Goal: Task Accomplishment & Management: Manage account settings

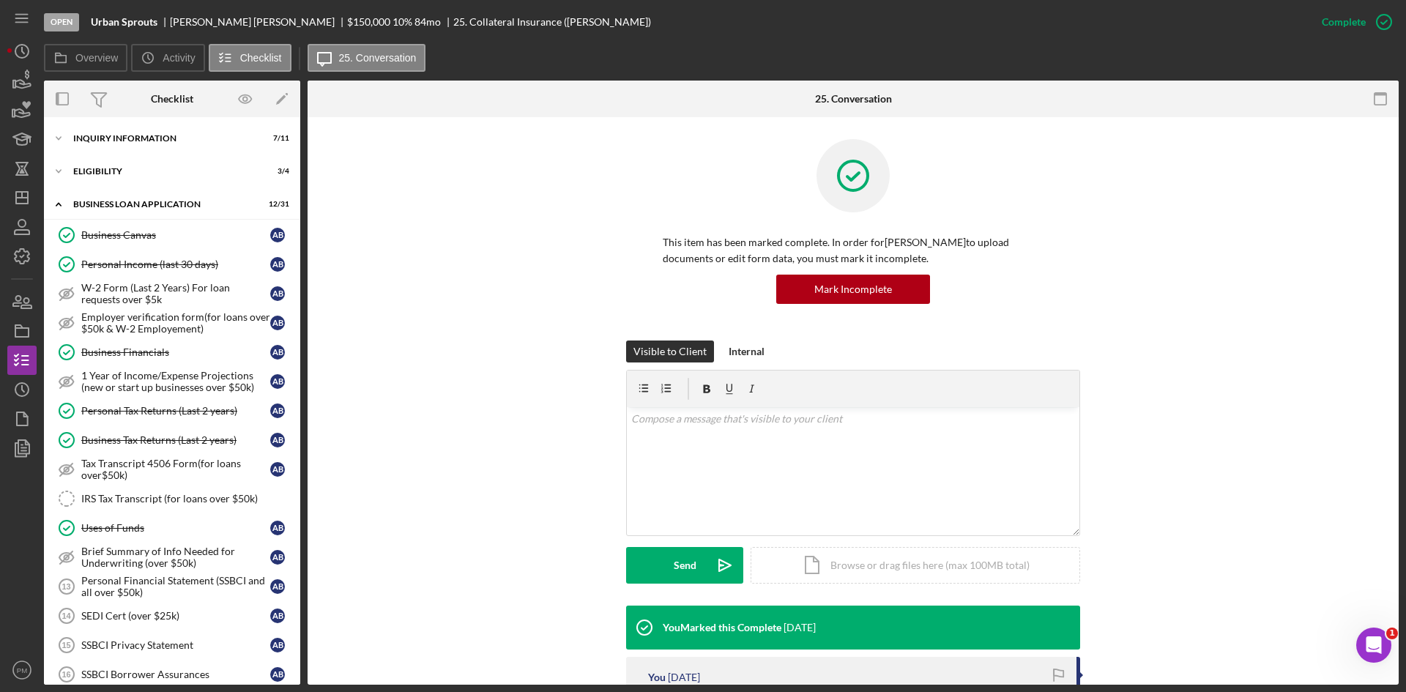
scroll to position [393, 0]
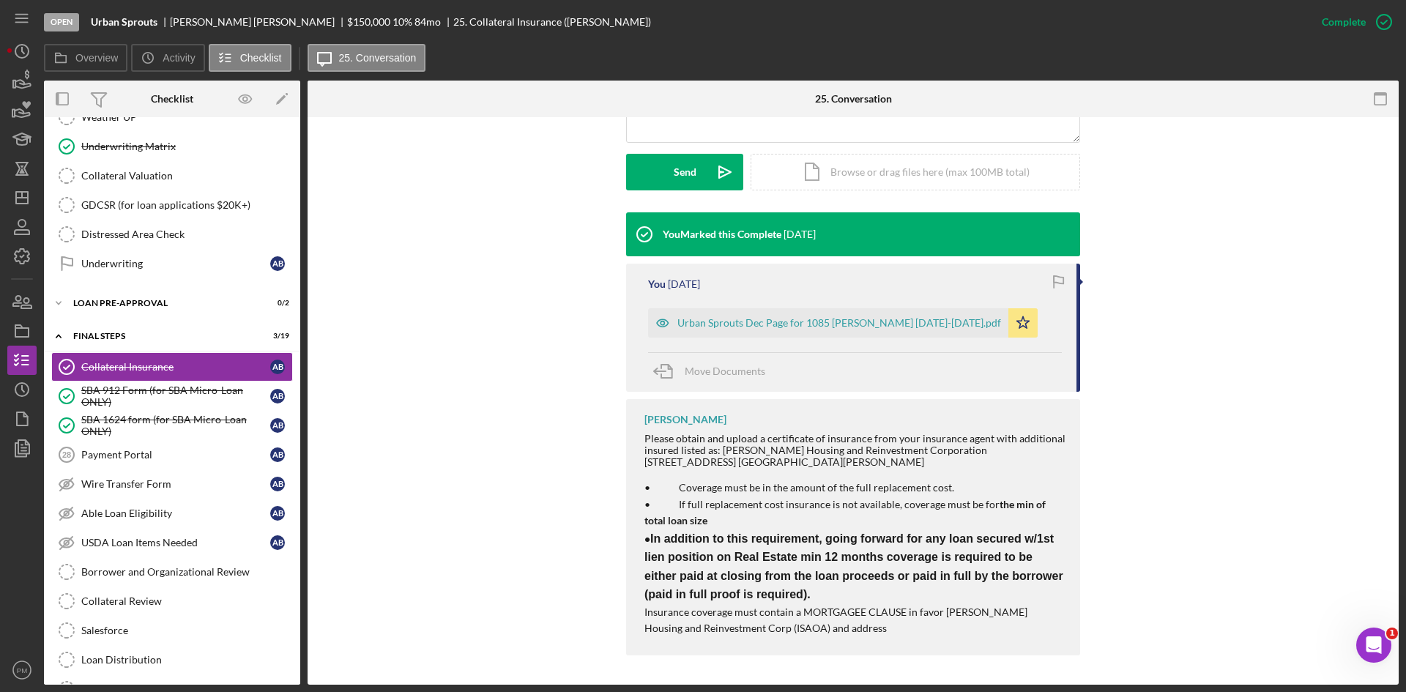
click at [497, 398] on div "You Marked this Complete 1 week ago You 1 week ago Urban Sprouts Dec Page for 1…" at bounding box center [852, 437] width 1047 height 450
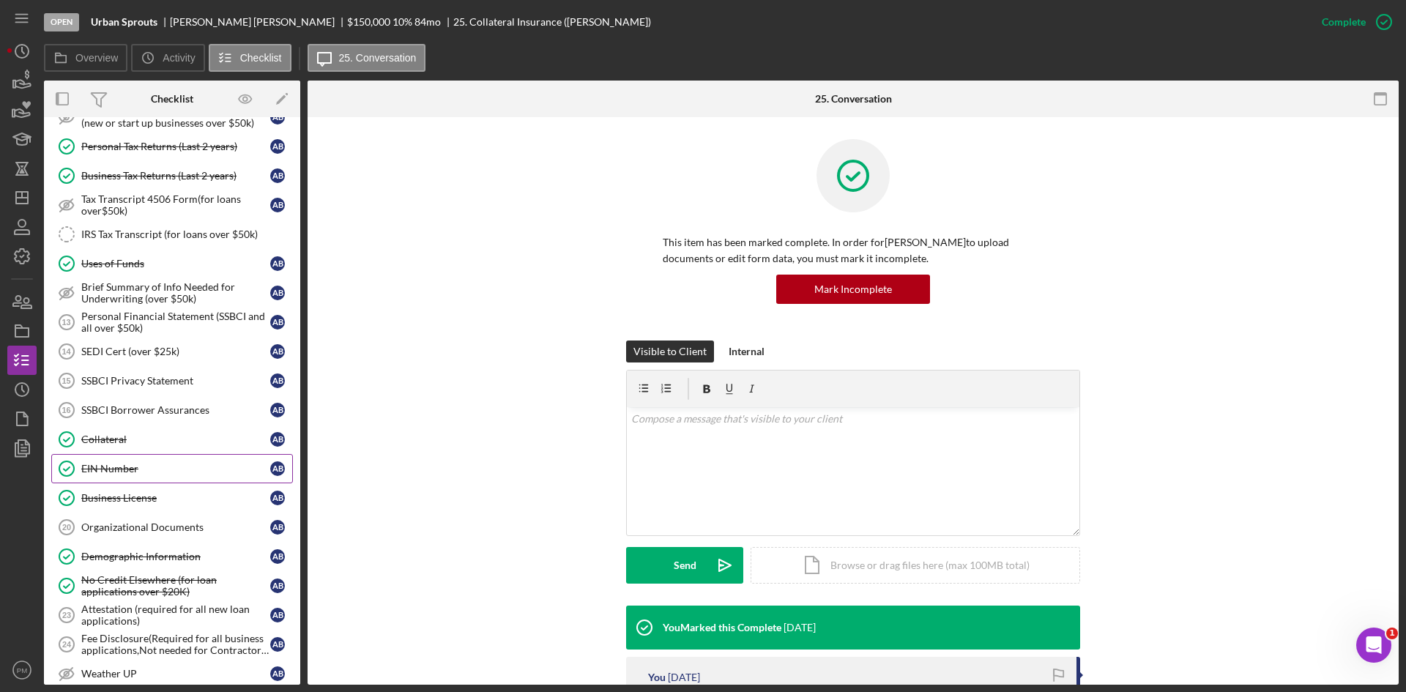
scroll to position [0, 0]
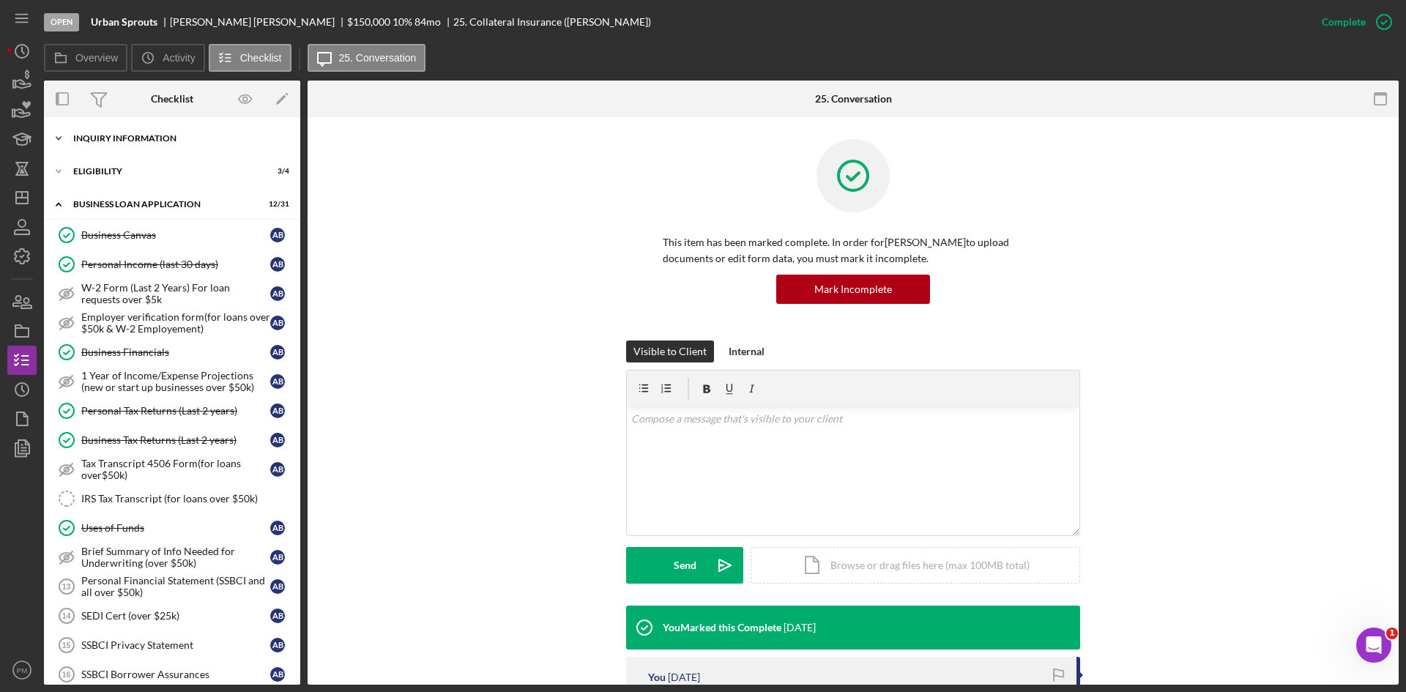
click at [130, 141] on div "INQUIRY INFORMATION" at bounding box center [177, 138] width 209 height 9
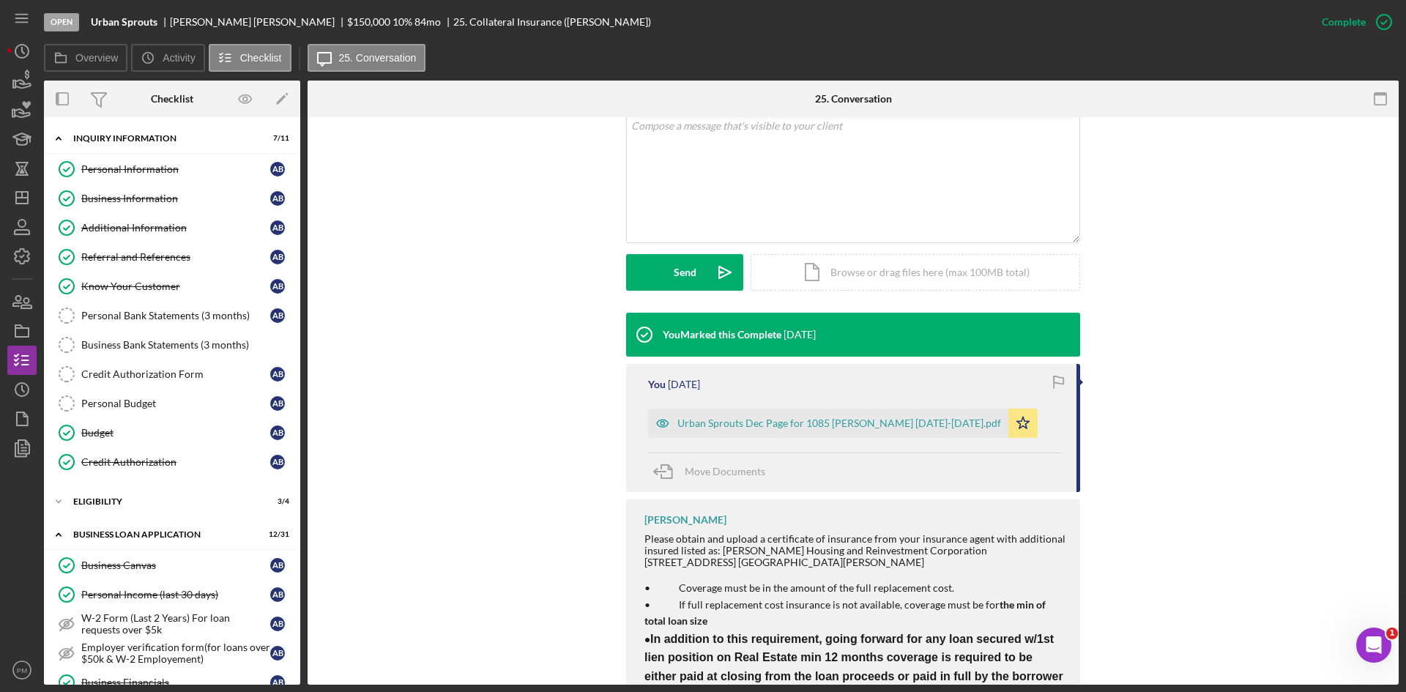
scroll to position [393, 0]
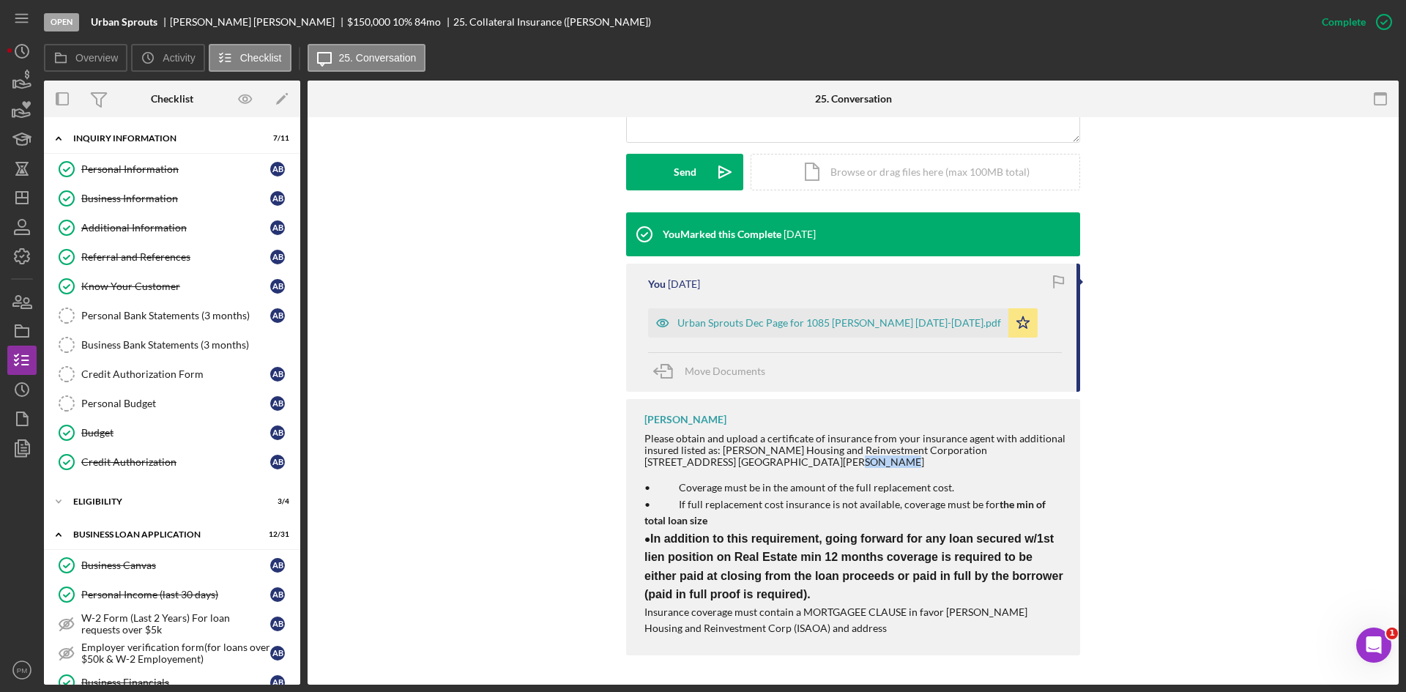
drag, startPoint x: 768, startPoint y: 460, endPoint x: 718, endPoint y: 458, distance: 50.5
click at [718, 458] on div "Please obtain and upload a certificate of insurance from your insurance agent w…" at bounding box center [854, 450] width 421 height 35
click at [768, 464] on div "Please obtain and upload a certificate of insurance from your insurance agent w…" at bounding box center [854, 450] width 421 height 35
drag, startPoint x: 767, startPoint y: 463, endPoint x: 721, endPoint y: 451, distance: 47.6
click at [721, 451] on div "Please obtain and upload a certificate of insurance from your insurance agent w…" at bounding box center [854, 450] width 421 height 35
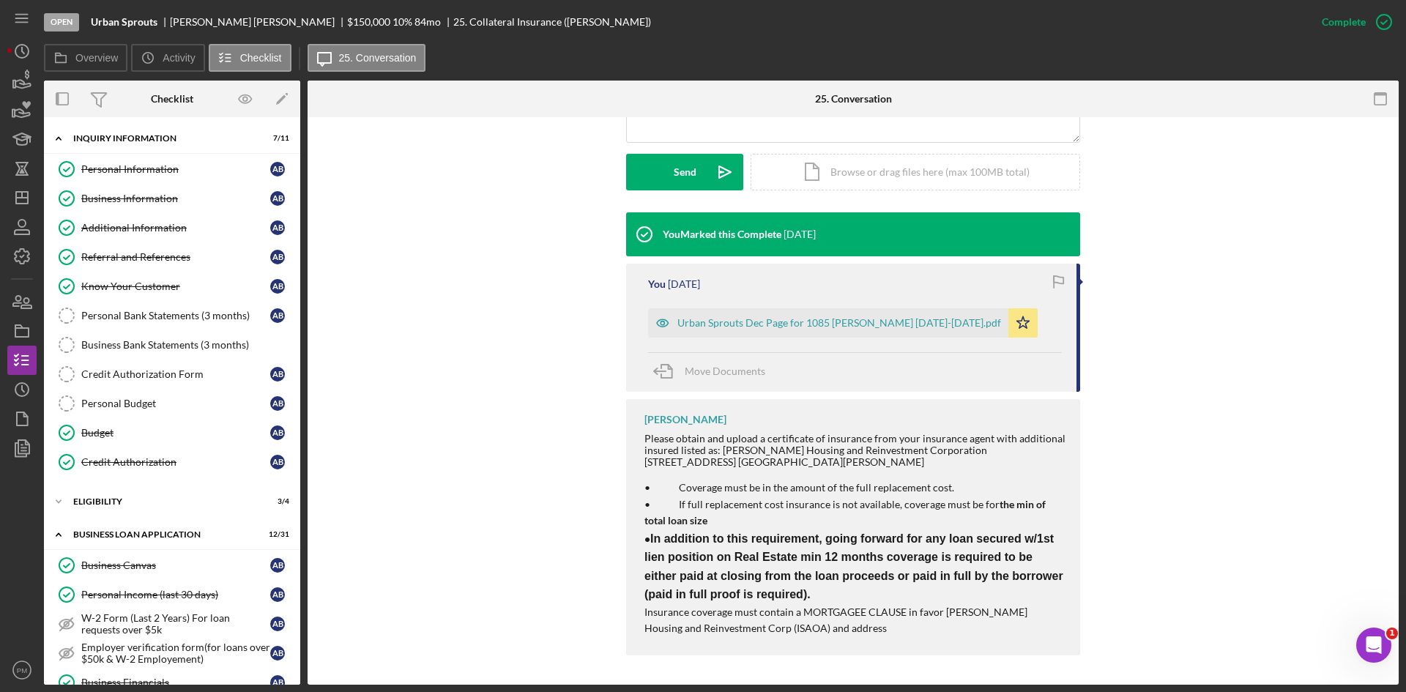
click at [490, 384] on div "You Marked this Complete 1 week ago You 1 week ago Urban Sprouts Dec Page for 1…" at bounding box center [852, 437] width 1047 height 450
click at [382, 196] on div "Visible to Client Internal v Color teal Color pink Remove color Add row above A…" at bounding box center [852, 79] width 1047 height 265
click at [18, 192] on polygon "button" at bounding box center [22, 198] width 12 height 12
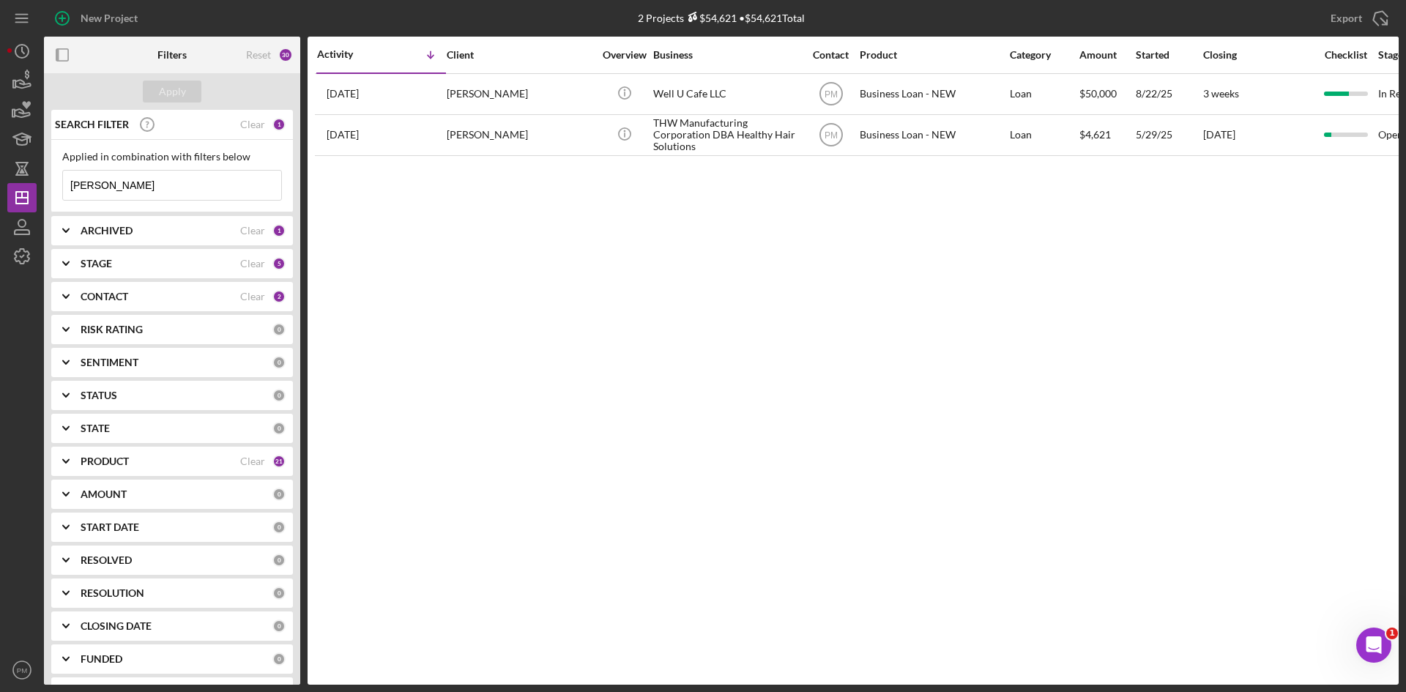
click at [111, 230] on b "ARCHIVED" at bounding box center [107, 231] width 52 height 12
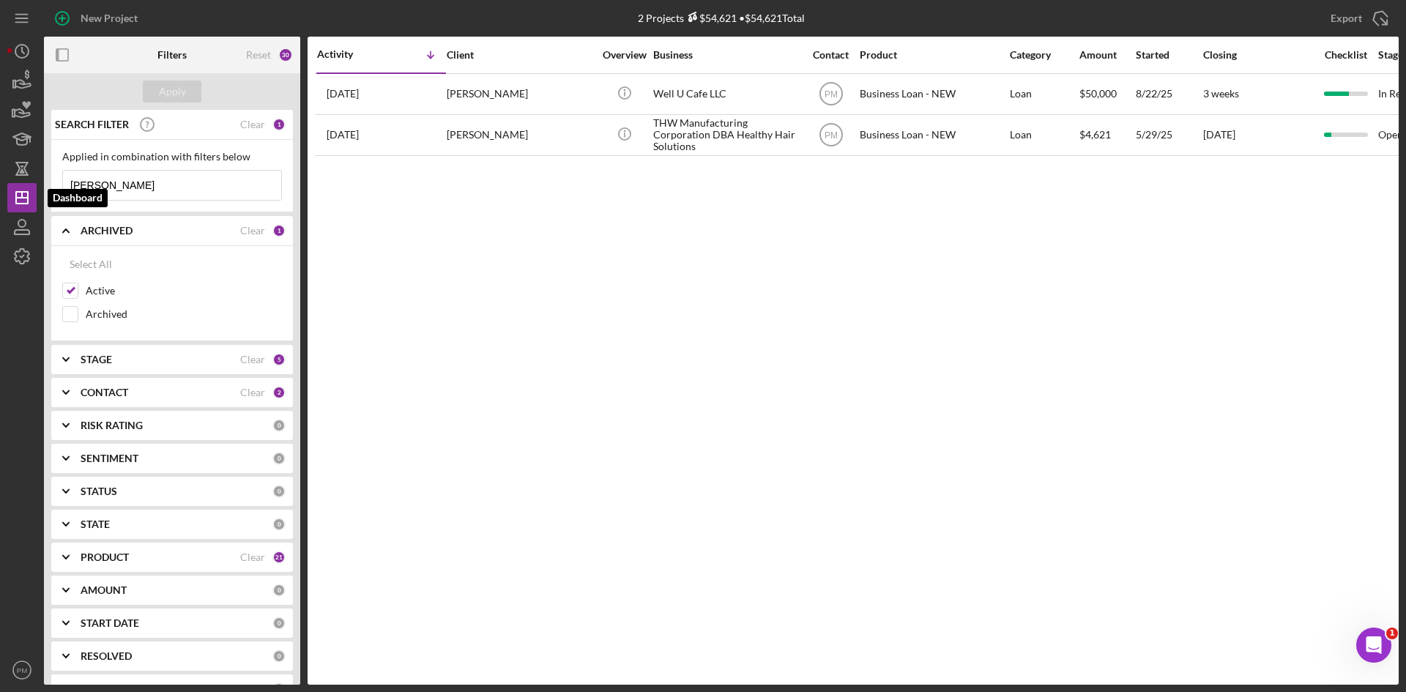
drag, startPoint x: 140, startPoint y: 179, endPoint x: 0, endPoint y: 188, distance: 140.1
click at [0, 189] on div "New Project 2 Projects $54,621 • $54,621 Total [PERSON_NAME] Export Icon/Export…" at bounding box center [703, 346] width 1406 height 692
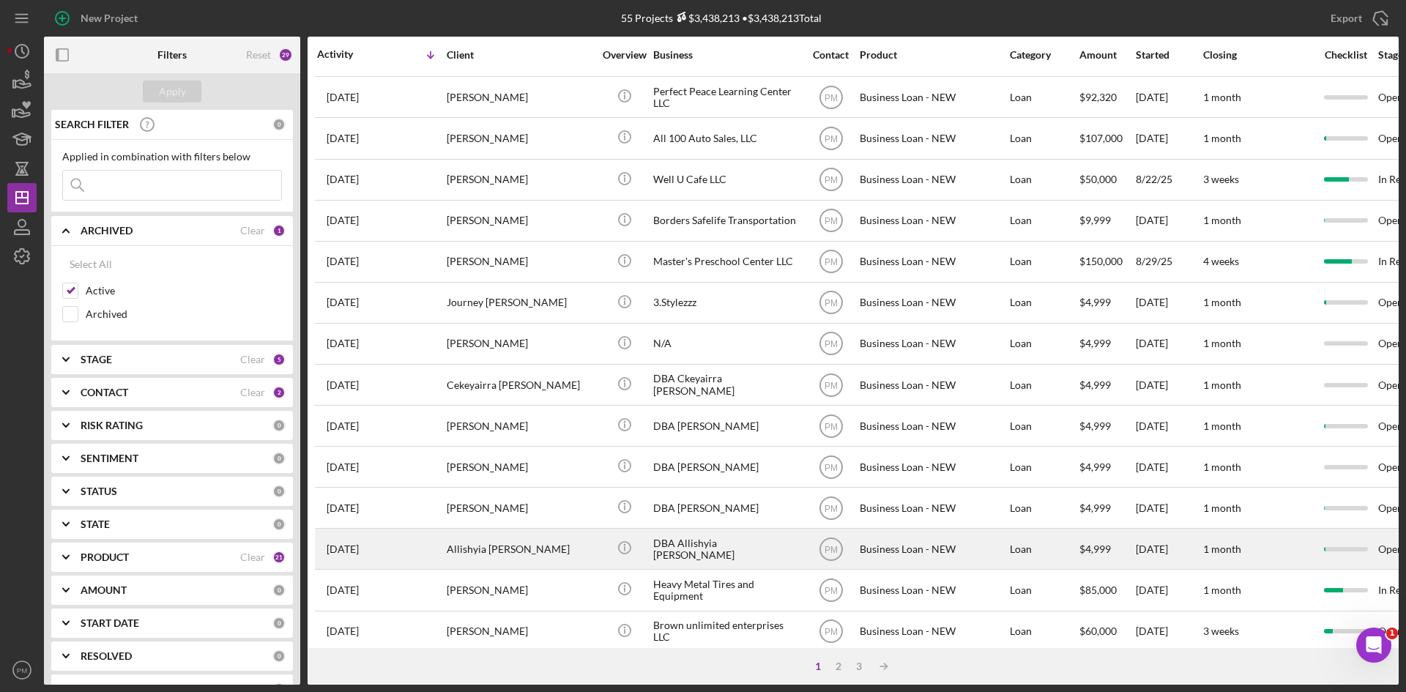
scroll to position [471, 0]
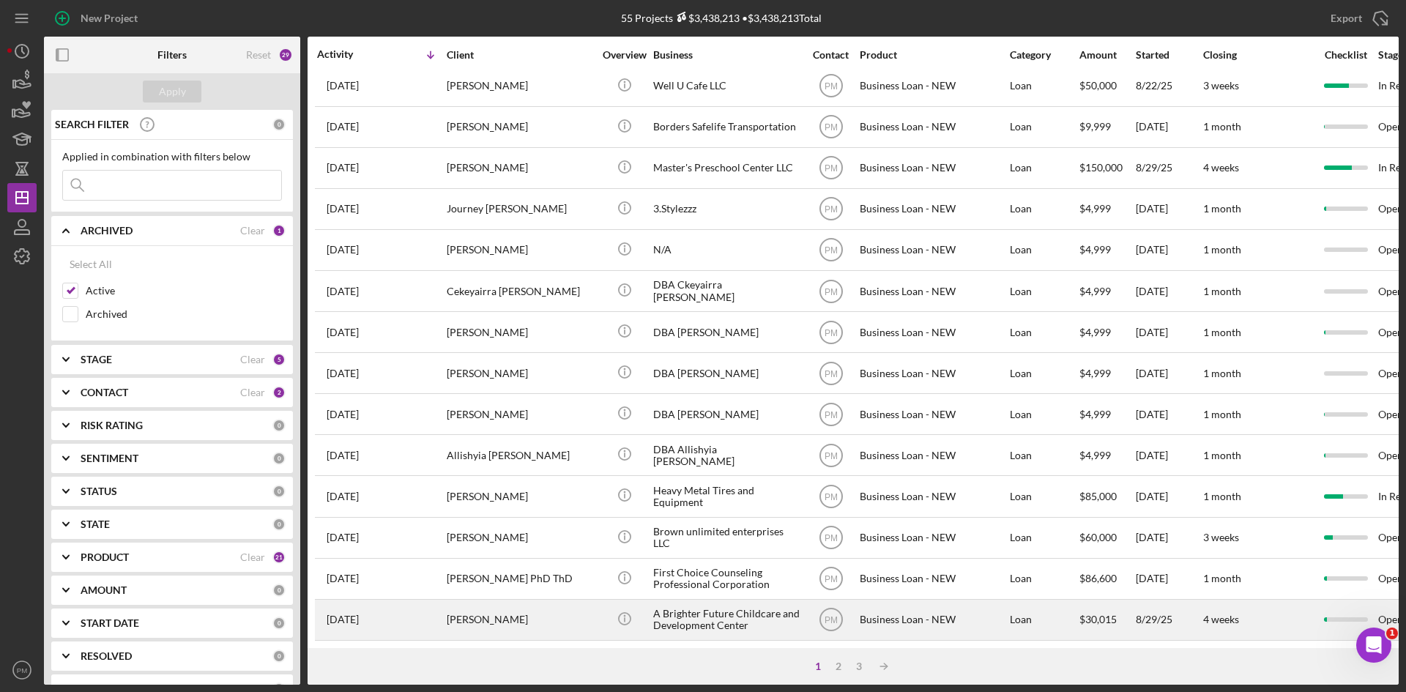
click at [526, 606] on div "[PERSON_NAME]" at bounding box center [520, 619] width 146 height 39
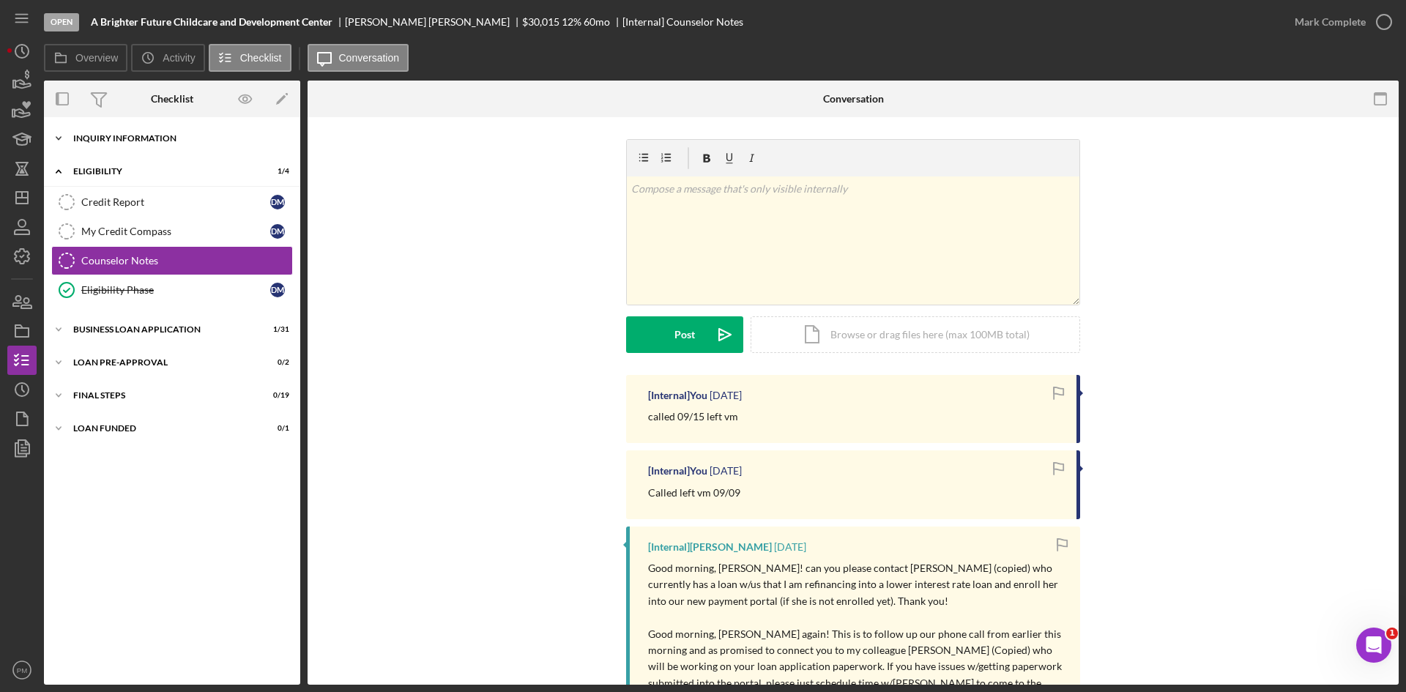
click at [163, 137] on div "INQUIRY INFORMATION" at bounding box center [177, 138] width 209 height 9
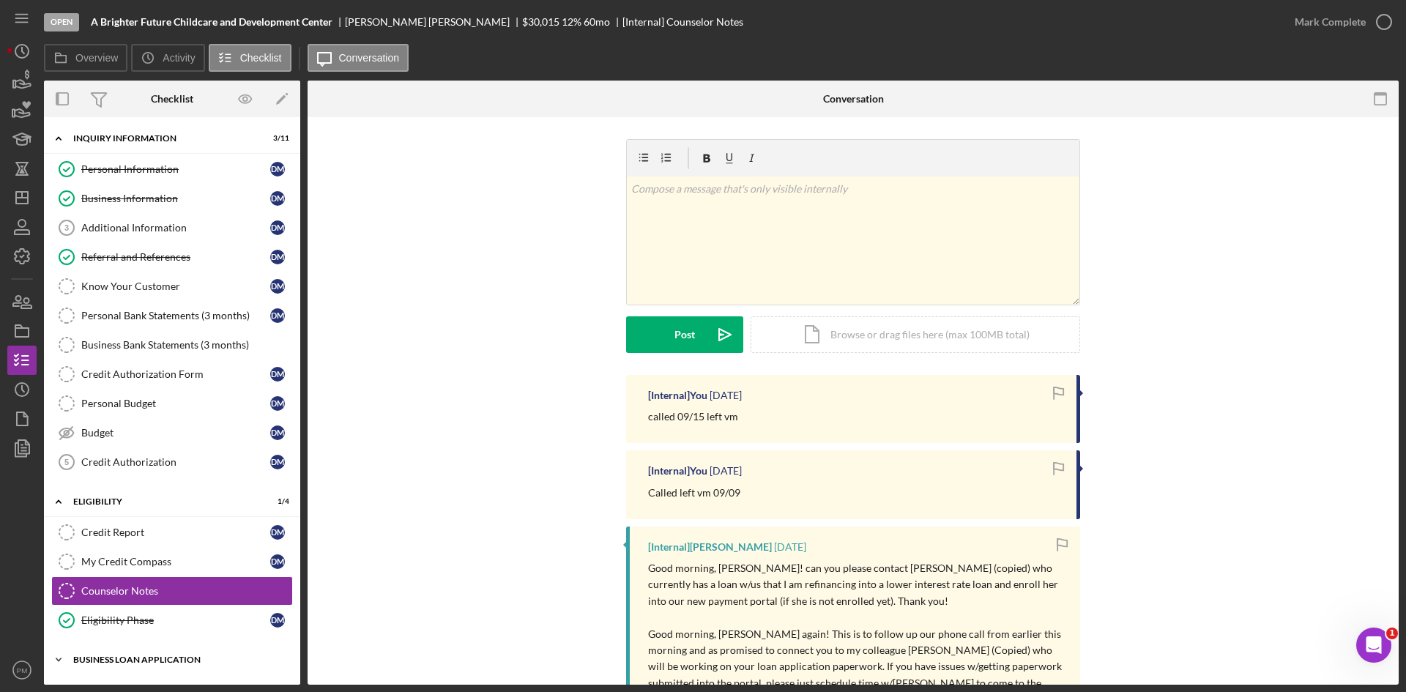
scroll to position [97, 0]
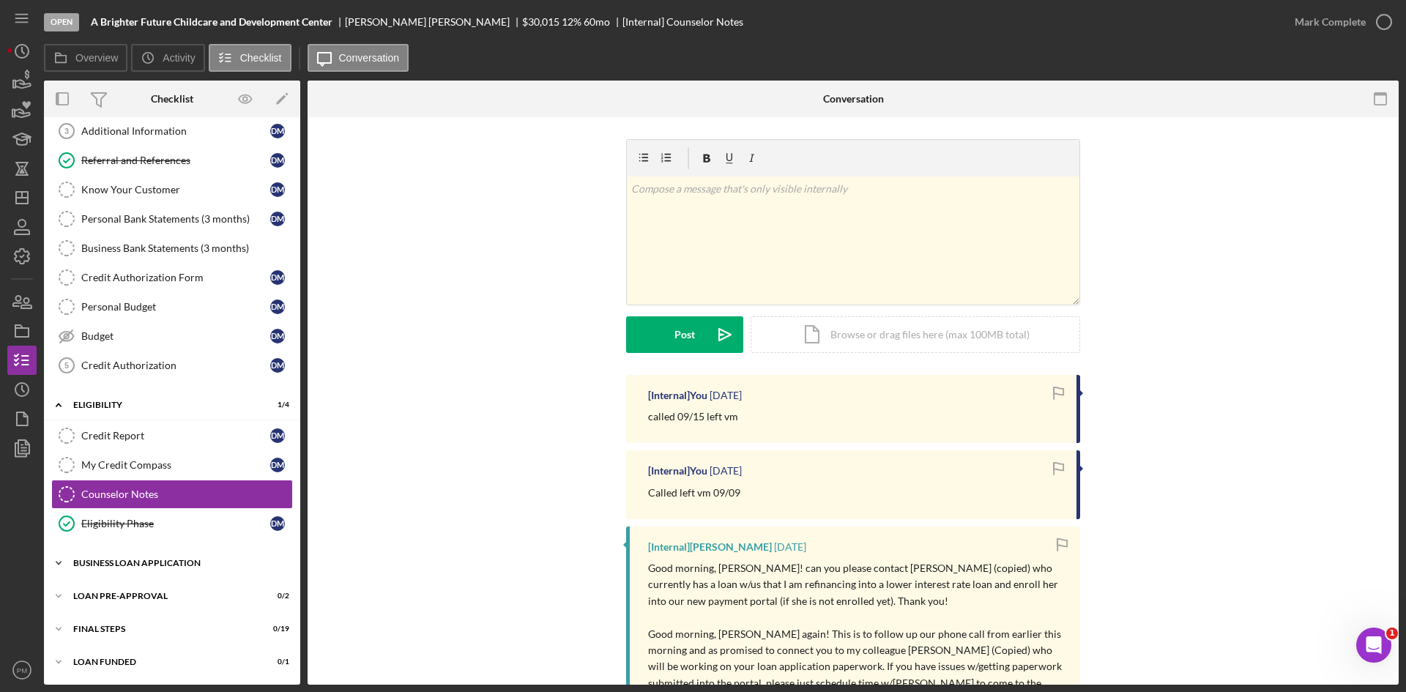
click at [184, 567] on div "Icon/Expander BUSINESS LOAN APPLICATION 1 / 31" at bounding box center [172, 562] width 256 height 29
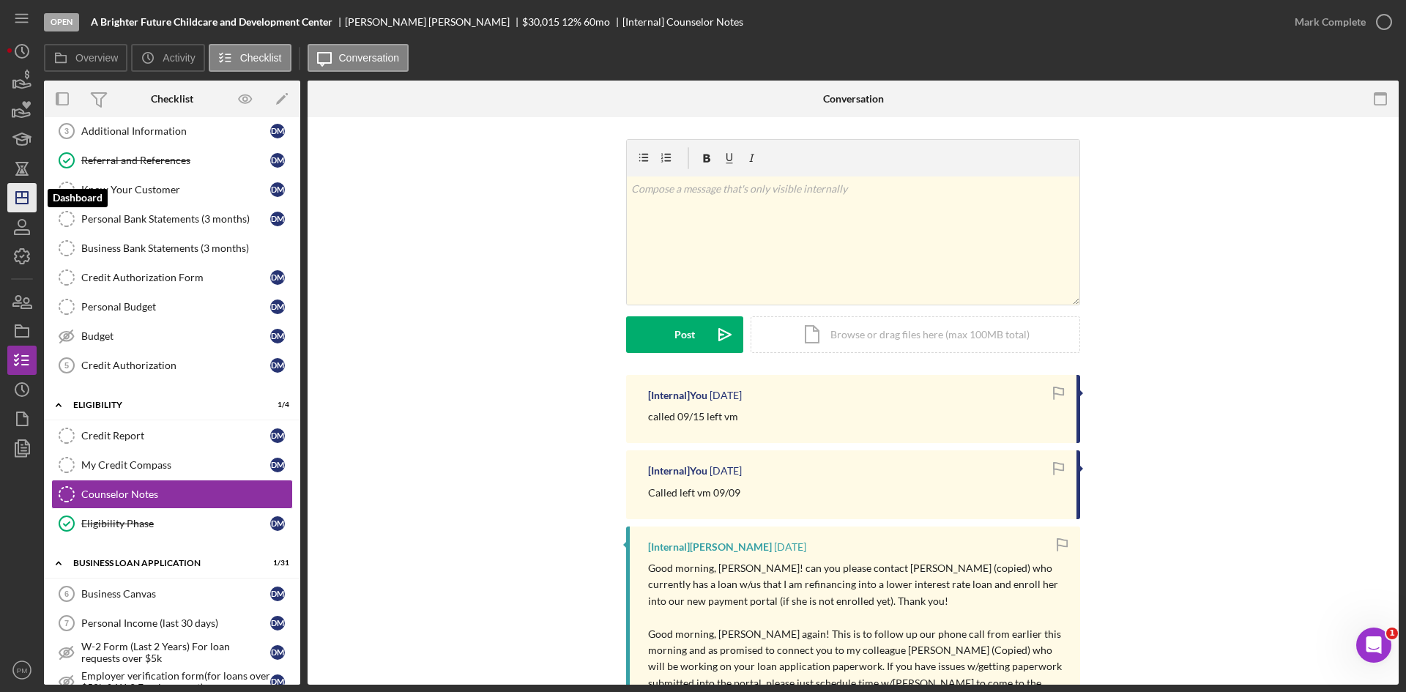
click at [34, 202] on icon "Icon/Dashboard" at bounding box center [22, 197] width 37 height 37
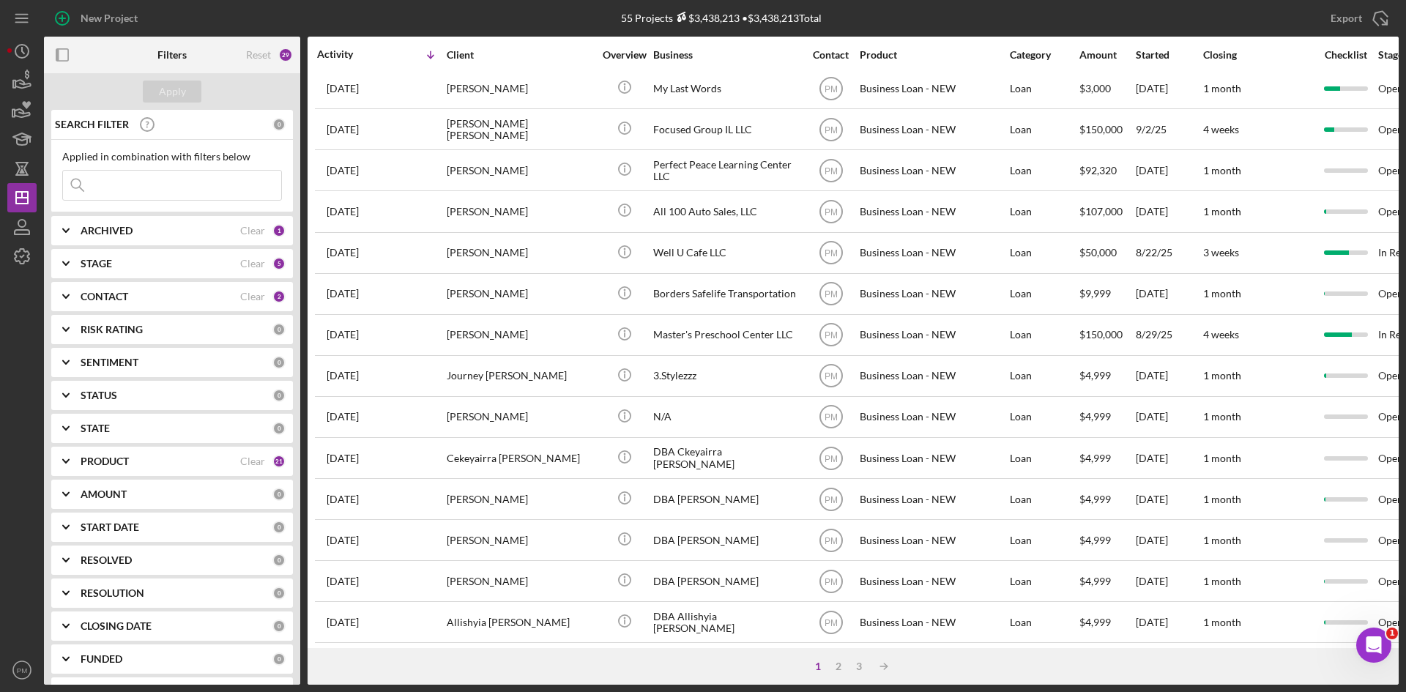
scroll to position [471, 0]
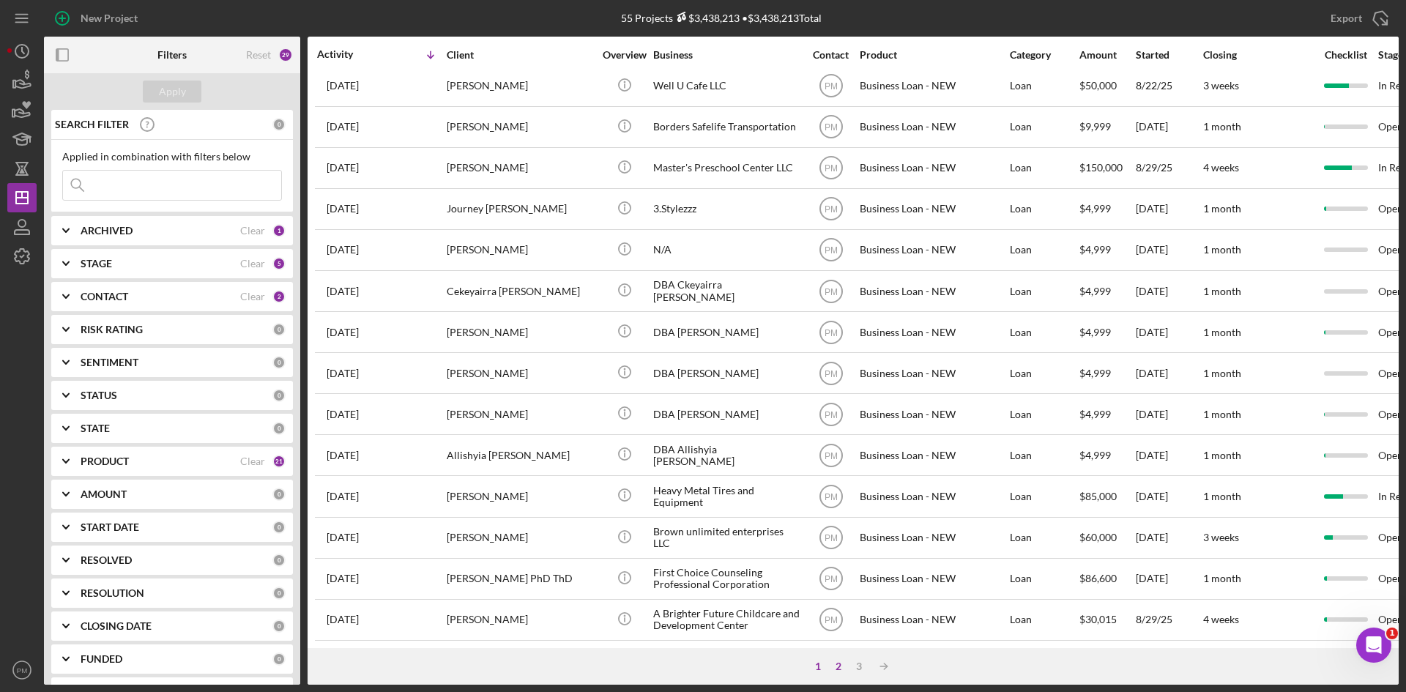
click at [835, 669] on div "2" at bounding box center [838, 666] width 21 height 12
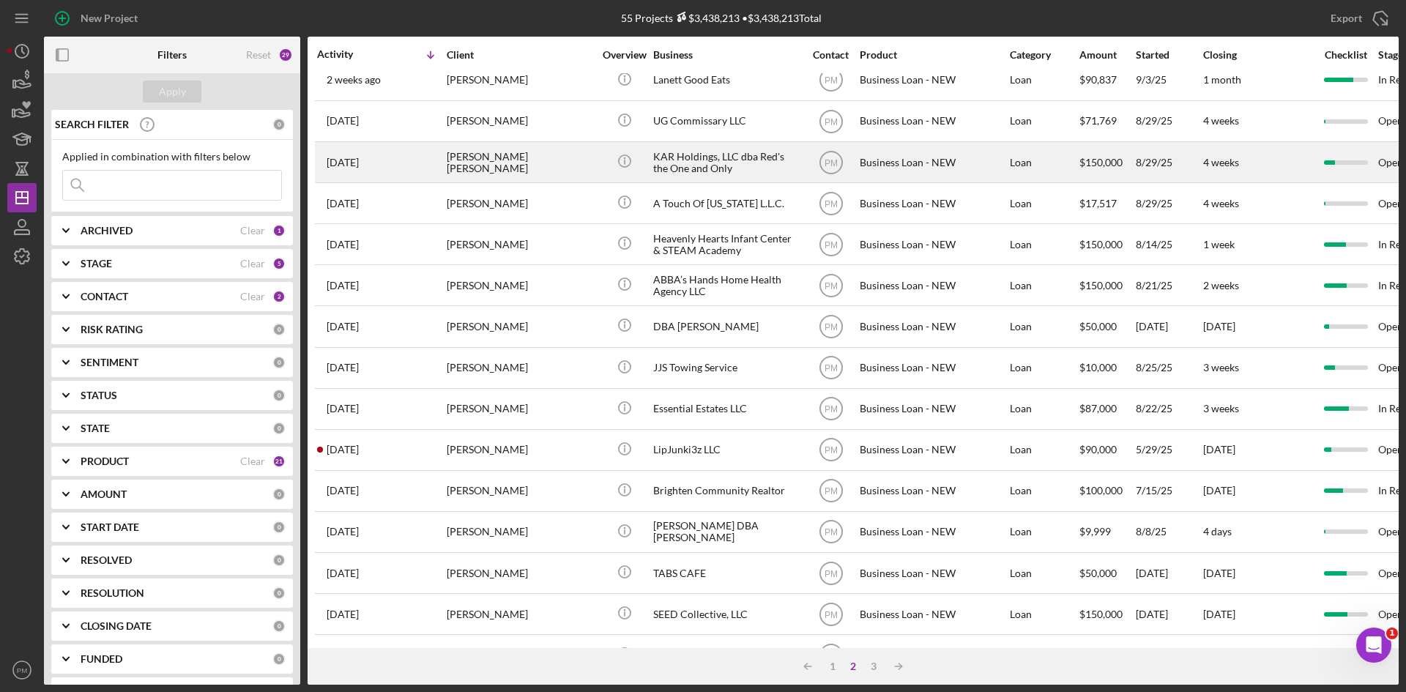
scroll to position [0, 0]
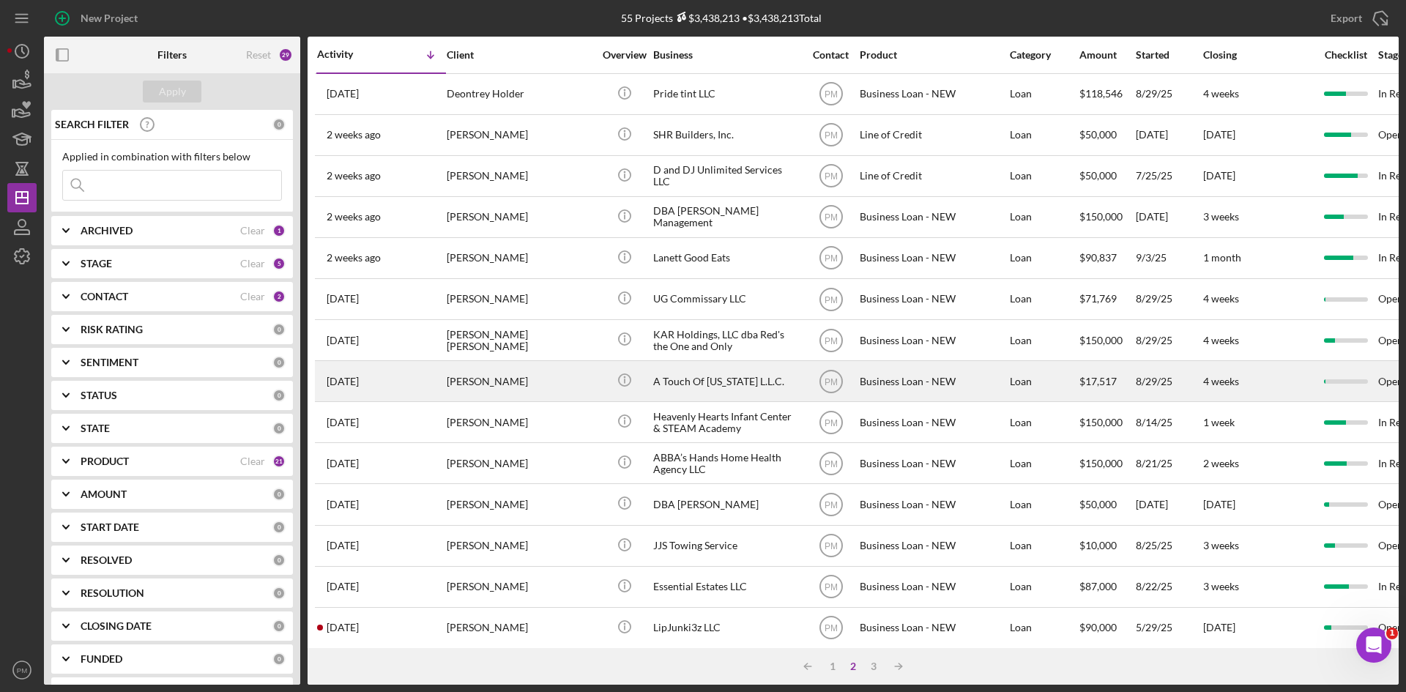
click at [465, 388] on div "[PERSON_NAME]" at bounding box center [520, 381] width 146 height 39
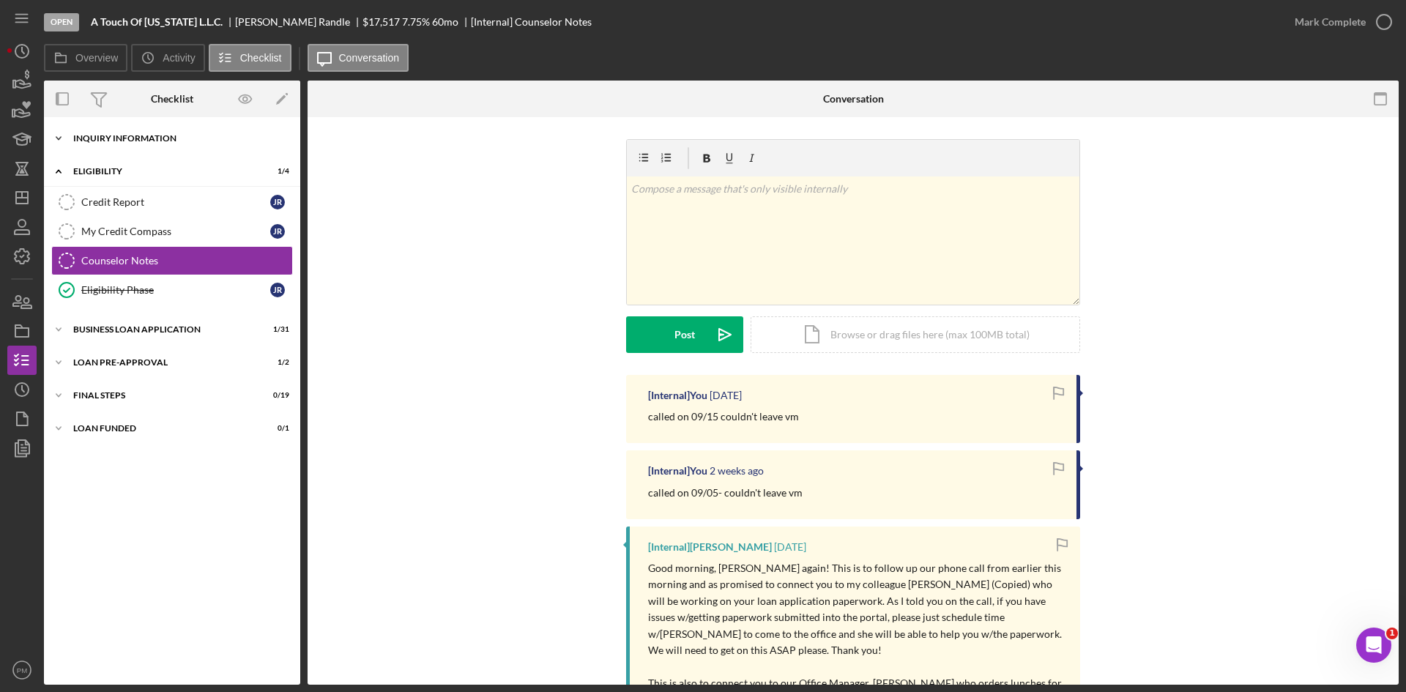
click at [121, 141] on div "INQUIRY INFORMATION" at bounding box center [177, 138] width 209 height 9
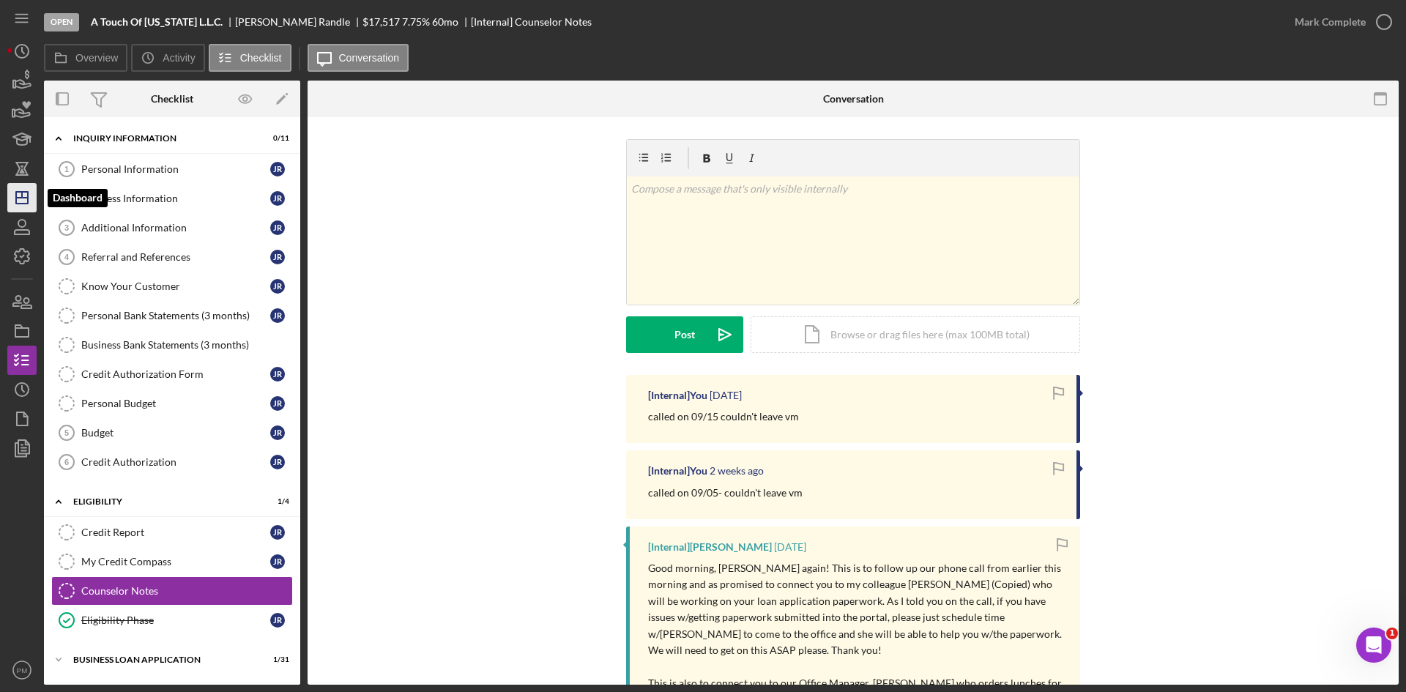
click at [12, 197] on icon "Icon/Dashboard" at bounding box center [22, 197] width 37 height 37
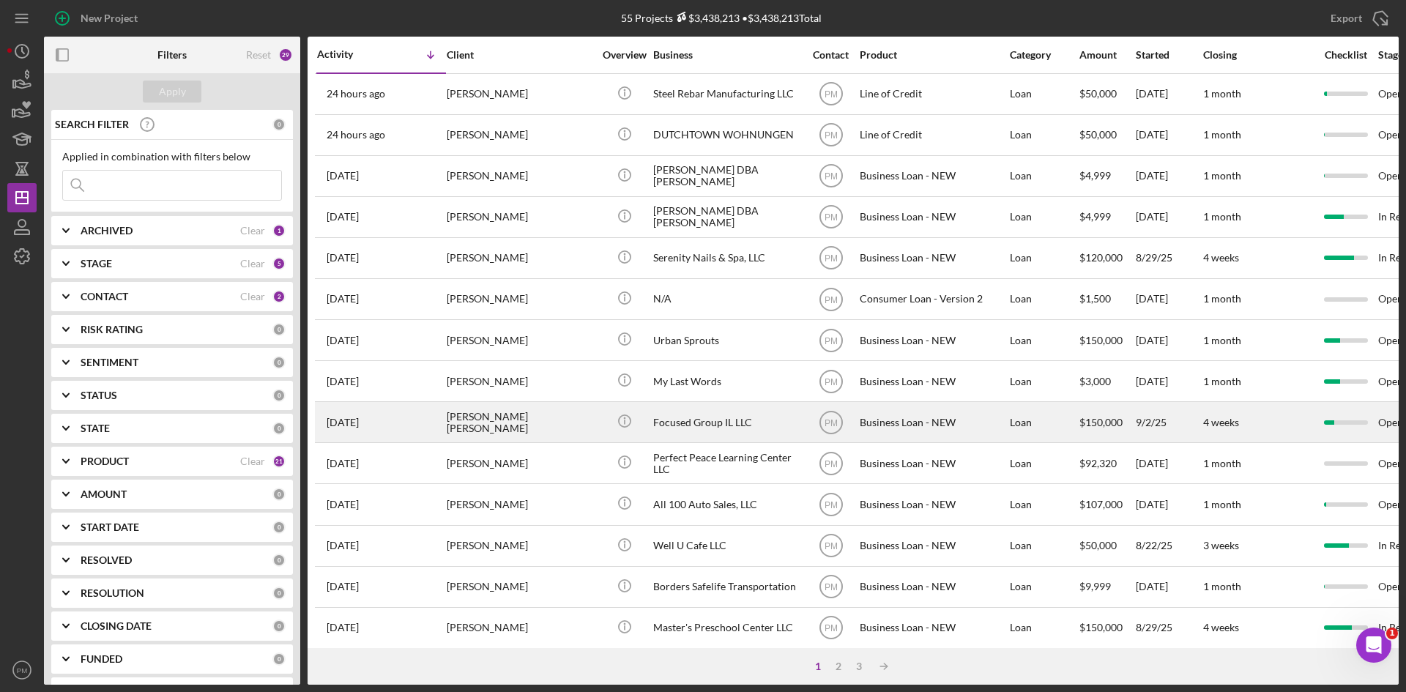
scroll to position [293, 0]
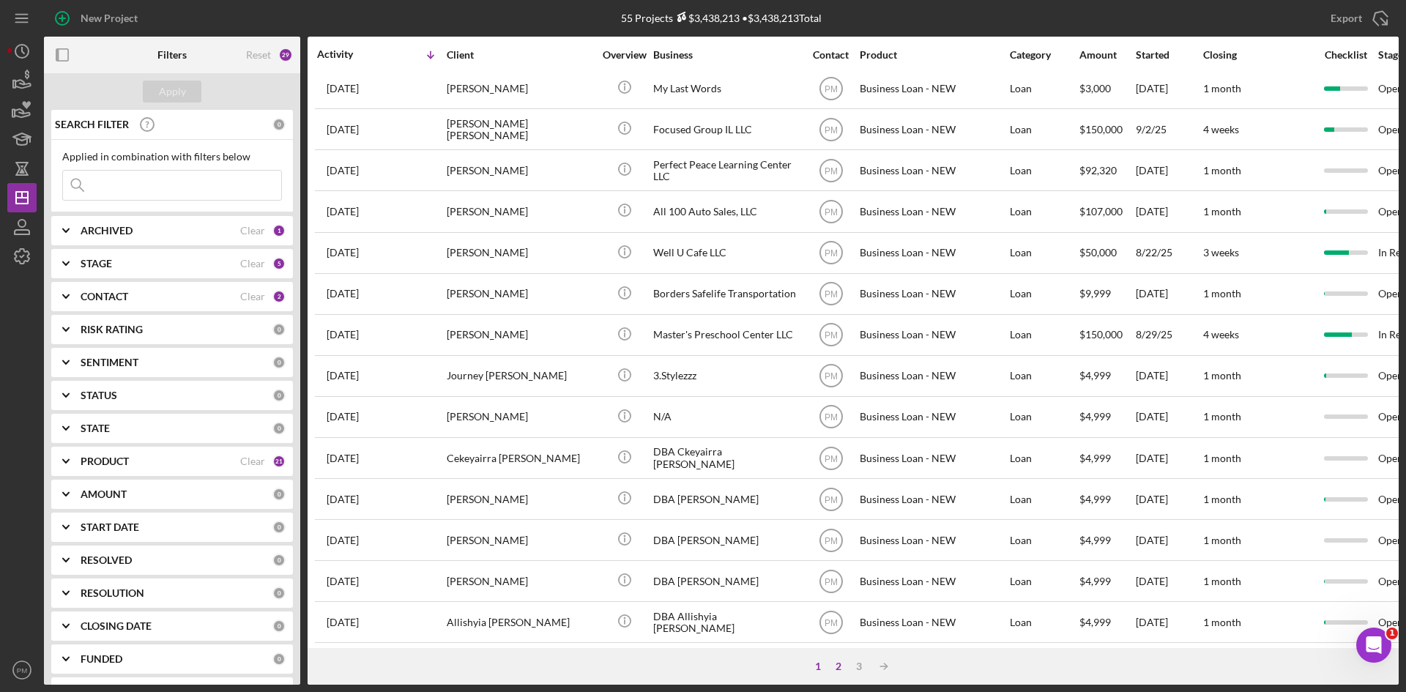
click at [838, 670] on div "2" at bounding box center [838, 666] width 21 height 12
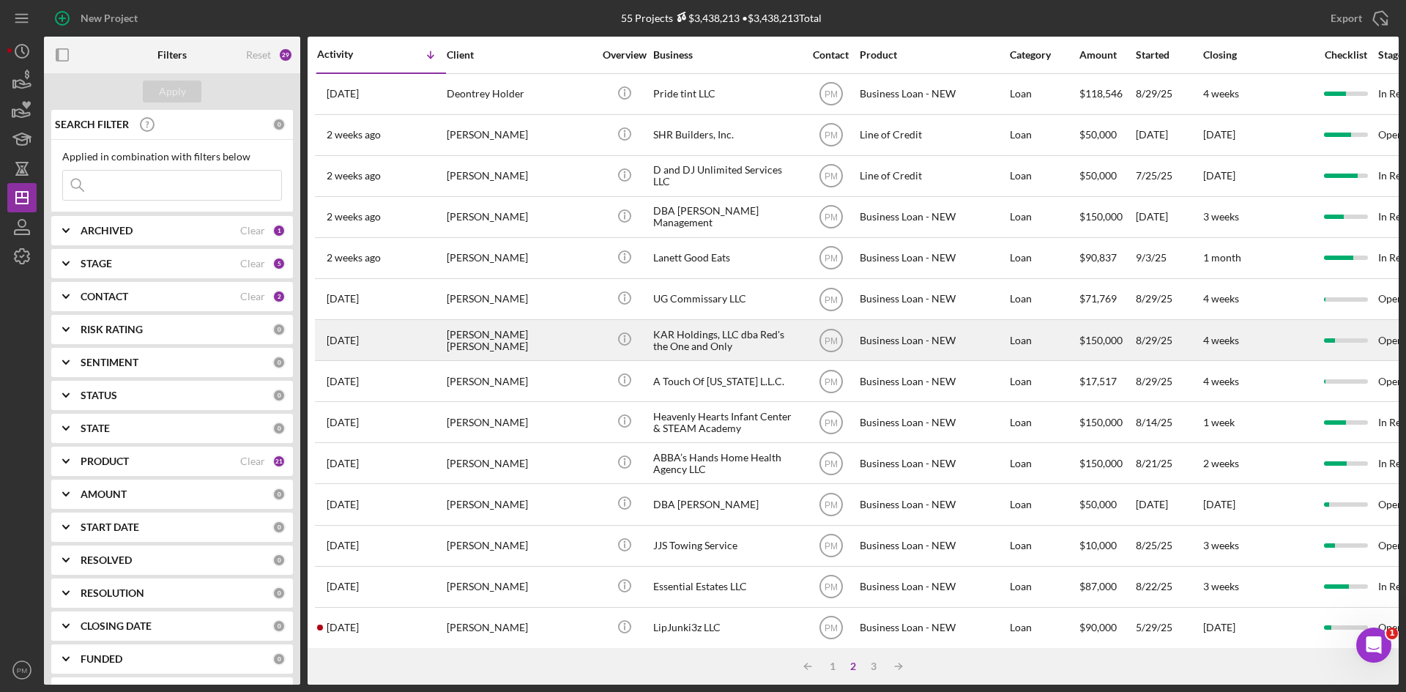
scroll to position [220, 0]
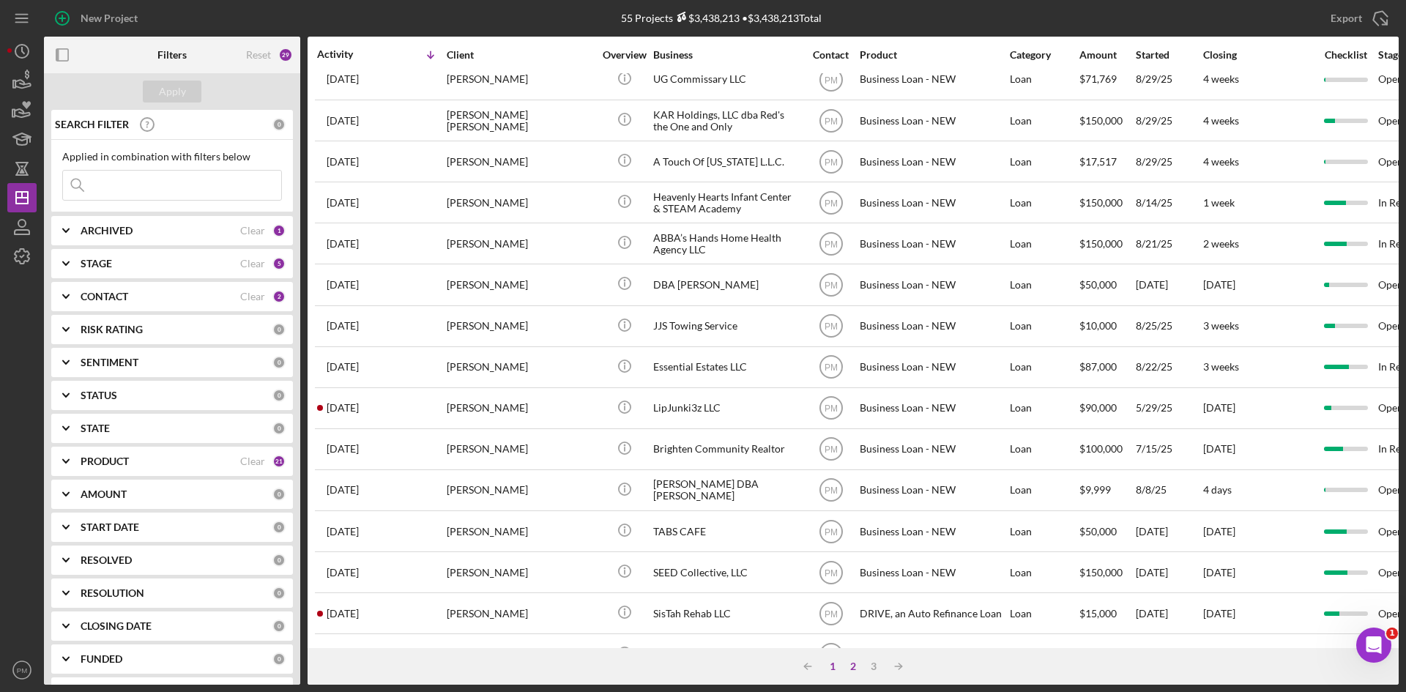
click at [833, 669] on div "1" at bounding box center [832, 666] width 21 height 12
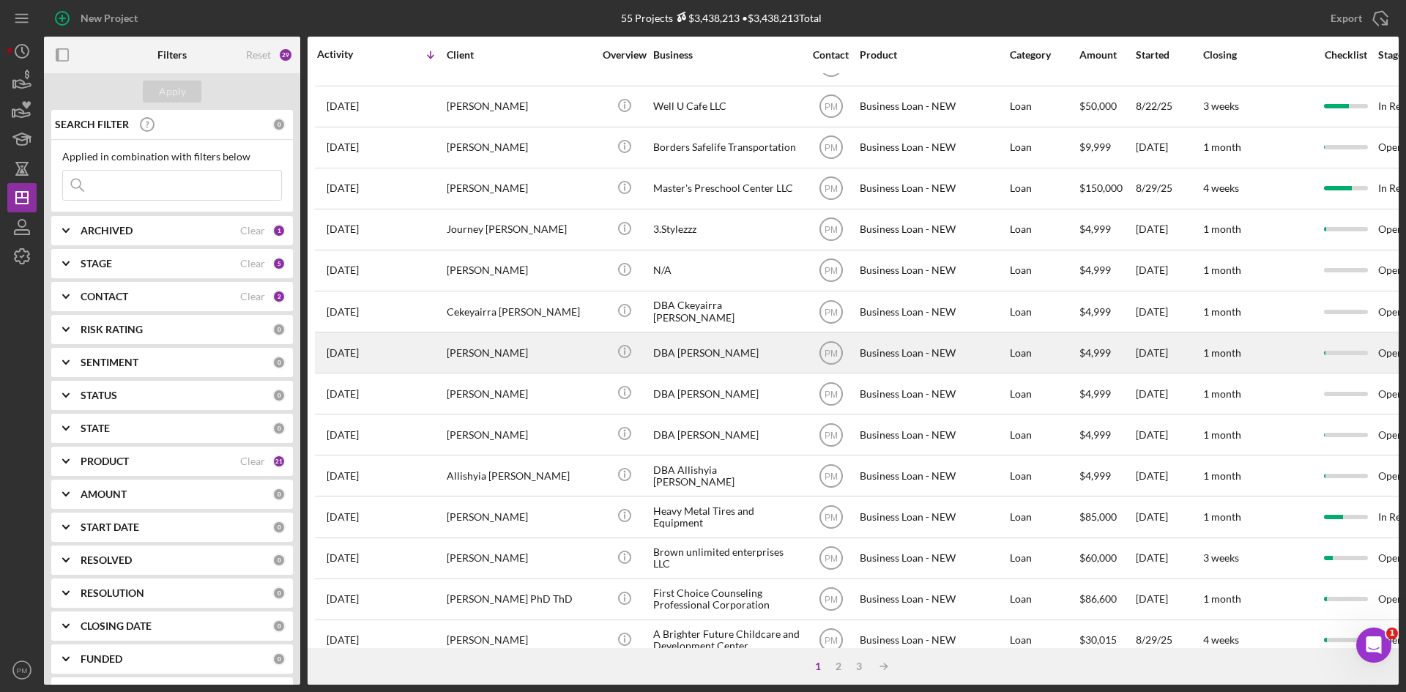
scroll to position [471, 0]
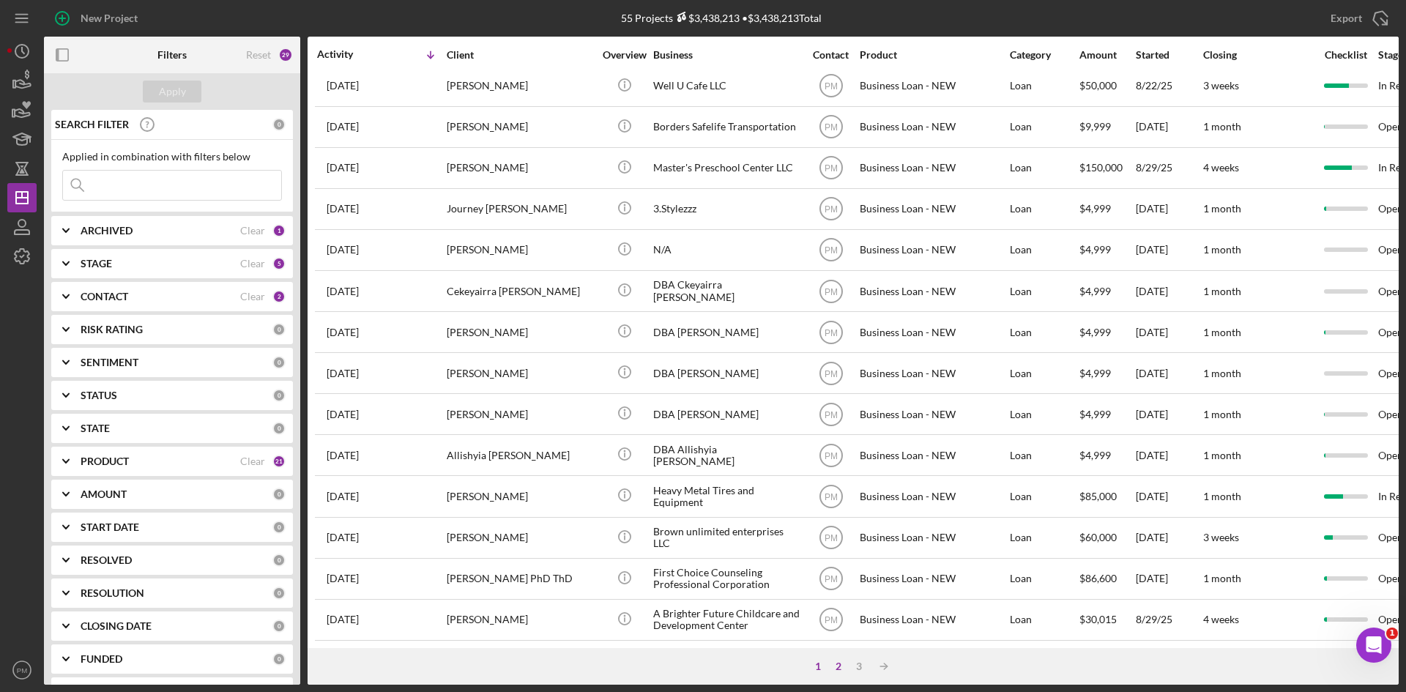
click at [839, 669] on div "2" at bounding box center [838, 666] width 21 height 12
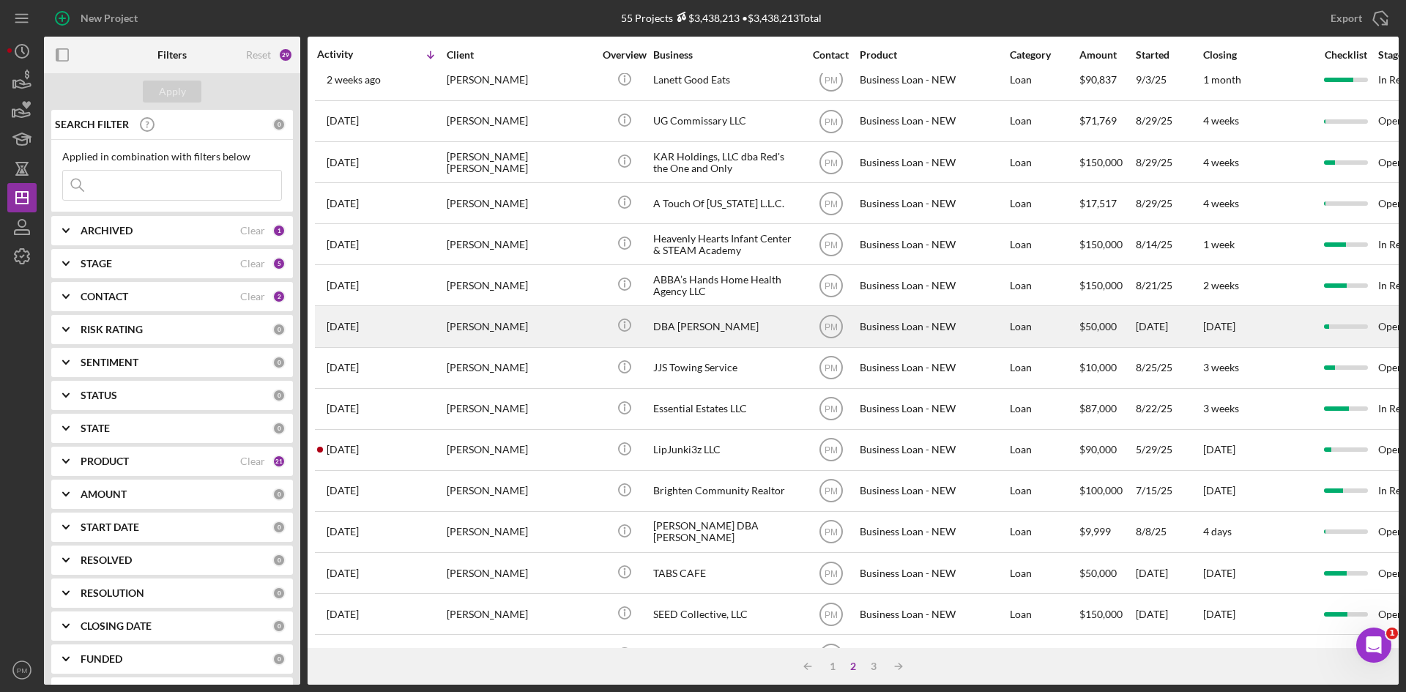
scroll to position [31, 0]
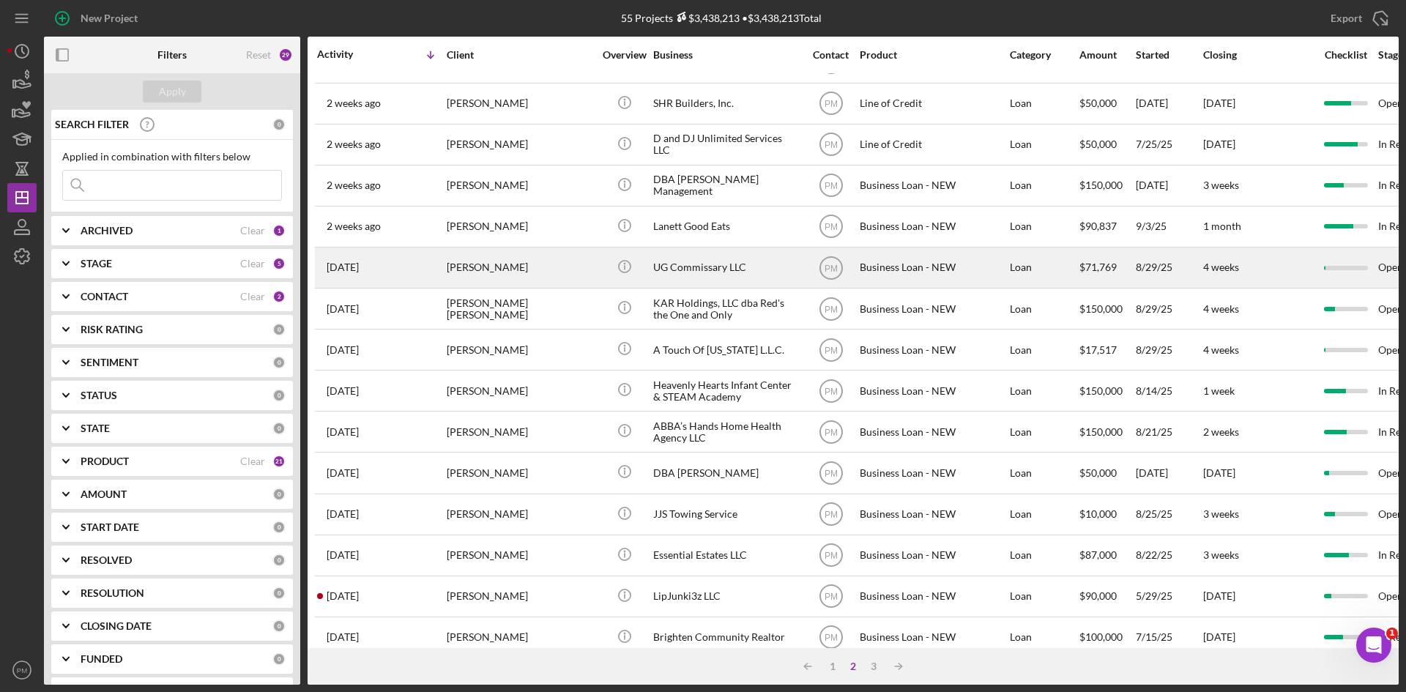
click at [480, 256] on div "[PERSON_NAME]" at bounding box center [520, 267] width 146 height 39
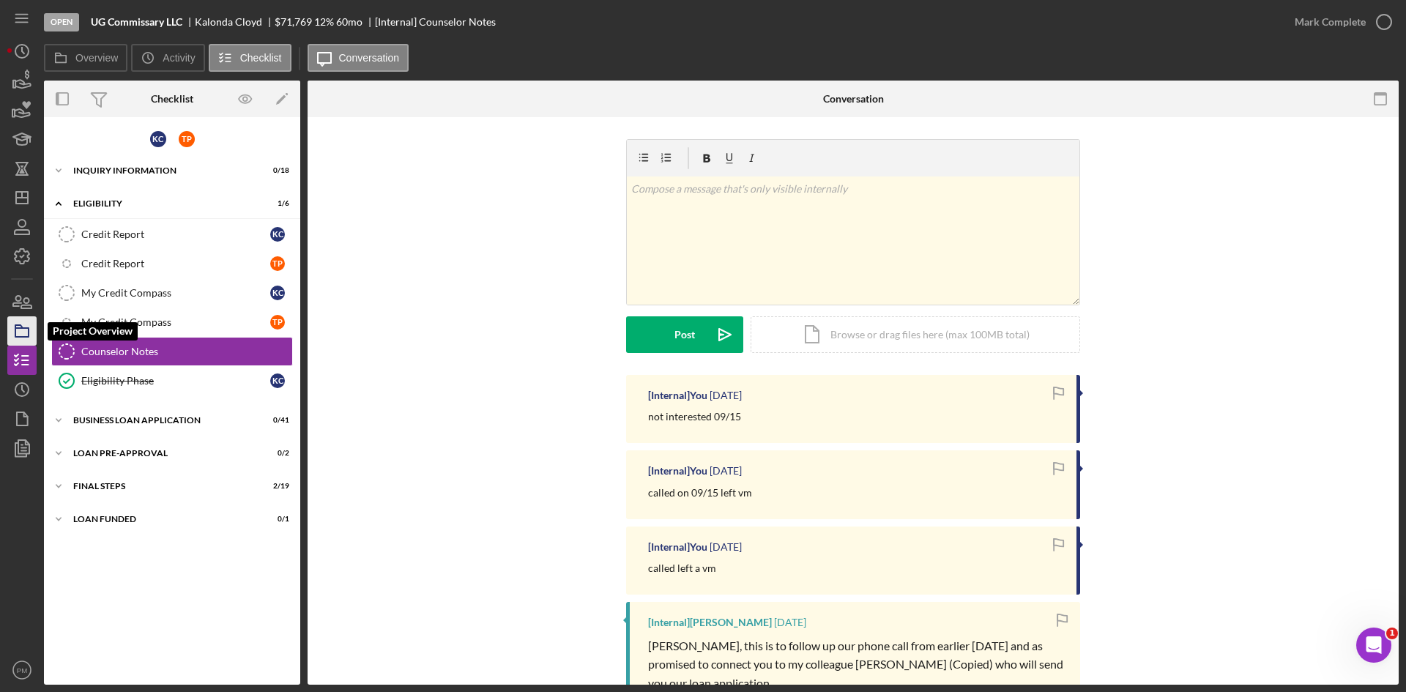
click at [18, 327] on polygon "button" at bounding box center [18, 326] width 7 height 3
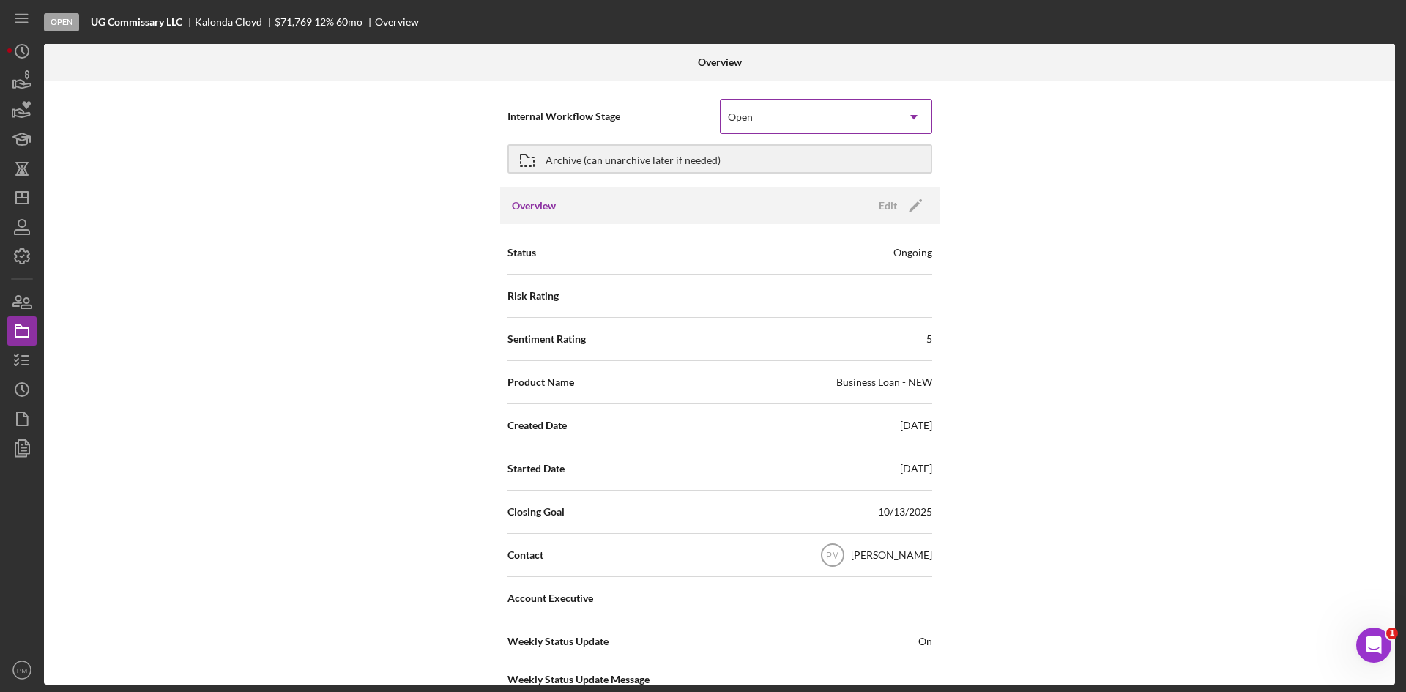
click at [857, 122] on div "Open" at bounding box center [809, 117] width 176 height 34
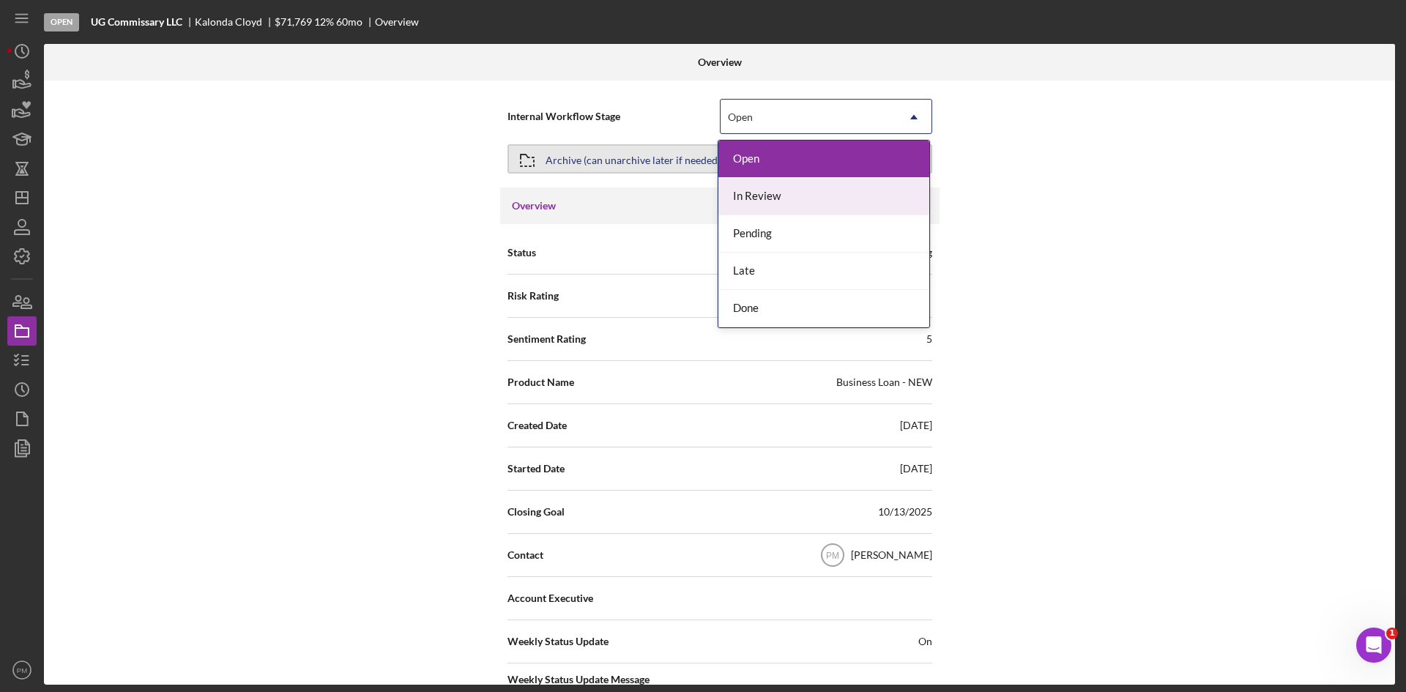
click at [628, 154] on div "Archive (can unarchive later if needed)" at bounding box center [633, 159] width 175 height 26
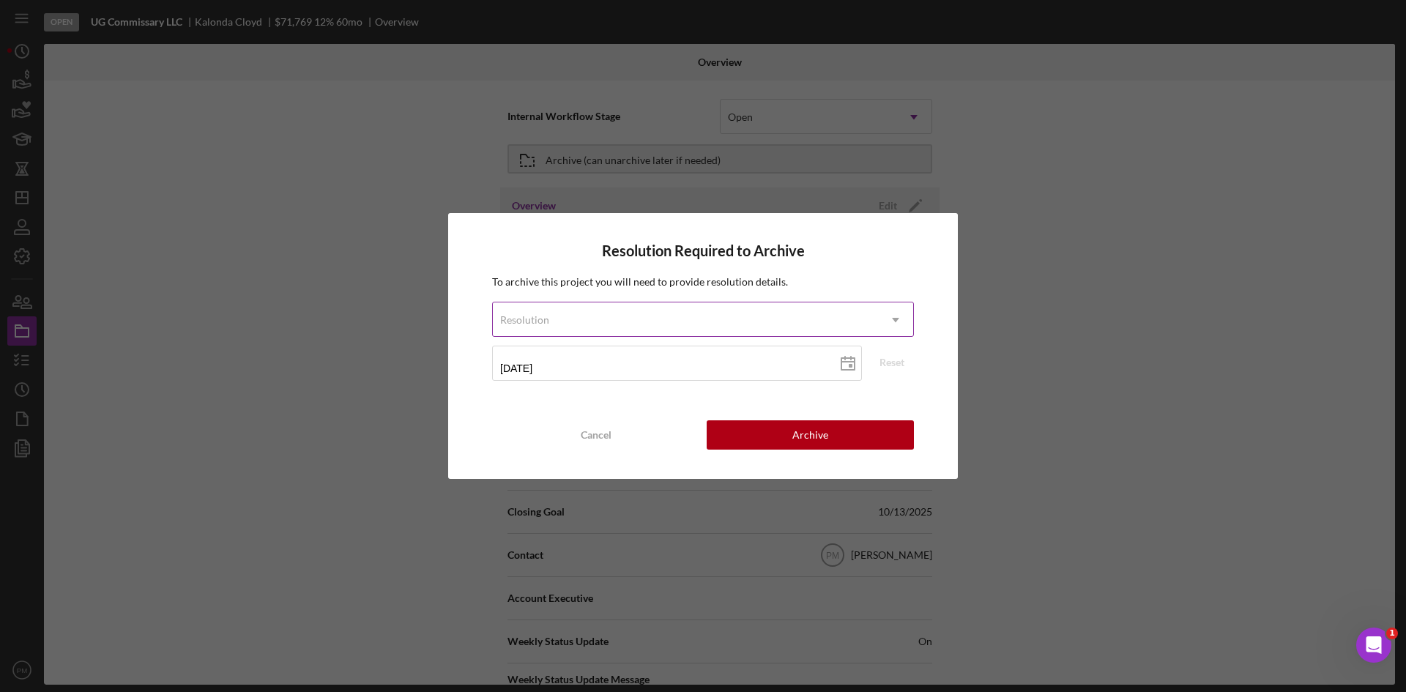
click at [662, 308] on div "Resolution" at bounding box center [685, 320] width 385 height 34
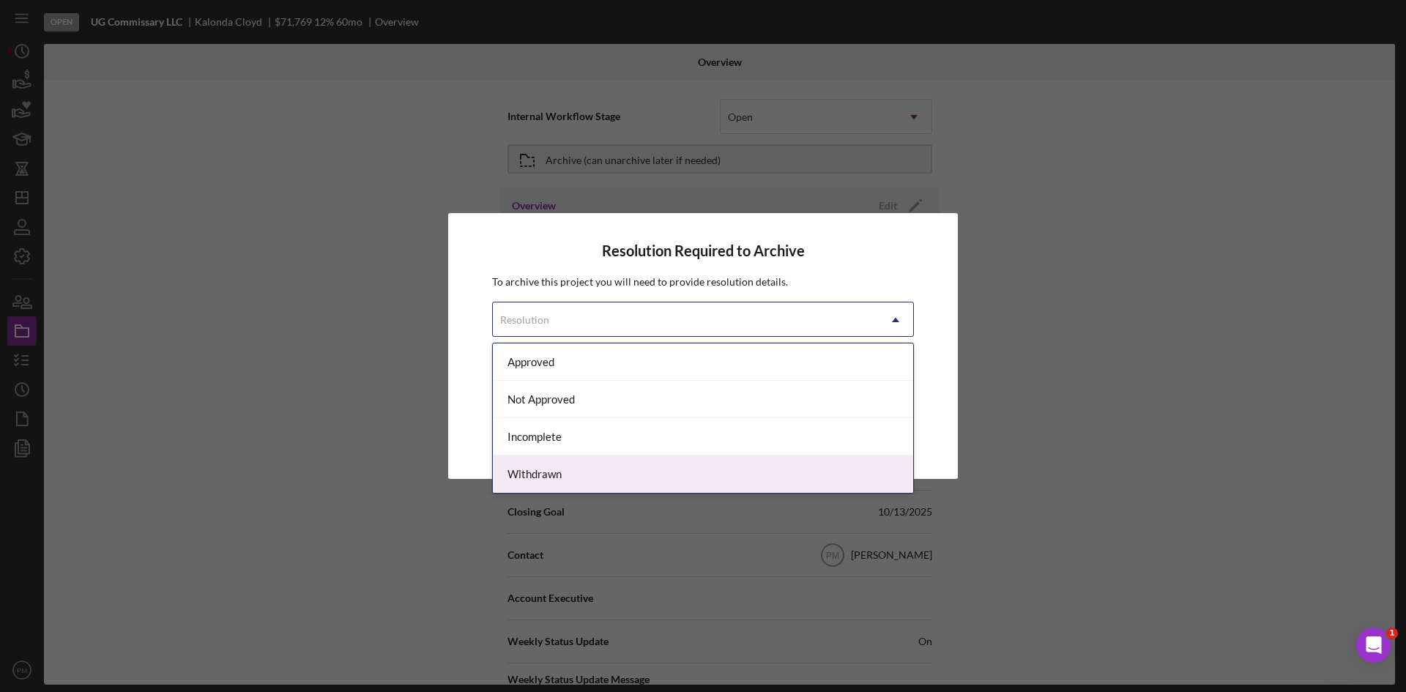
click at [594, 463] on div "Withdrawn" at bounding box center [703, 473] width 420 height 37
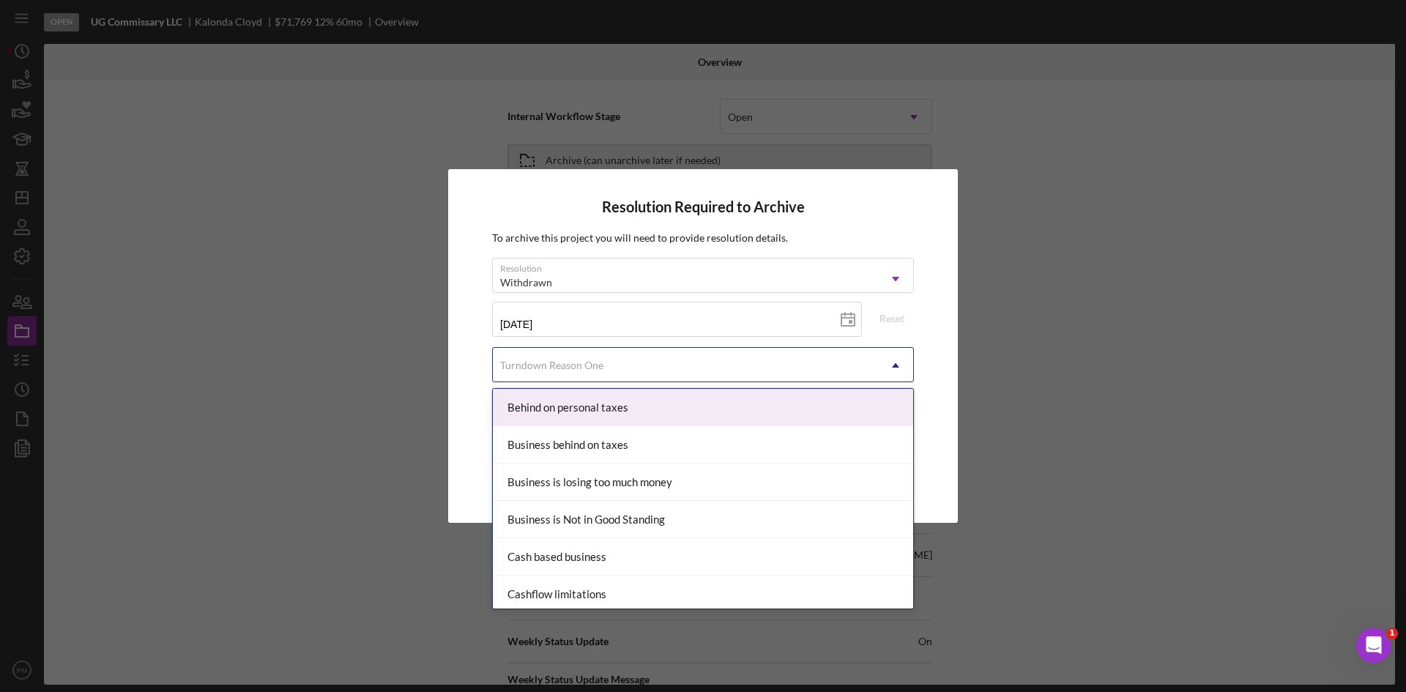
click at [590, 364] on div "Turndown Reason One" at bounding box center [551, 366] width 103 height 12
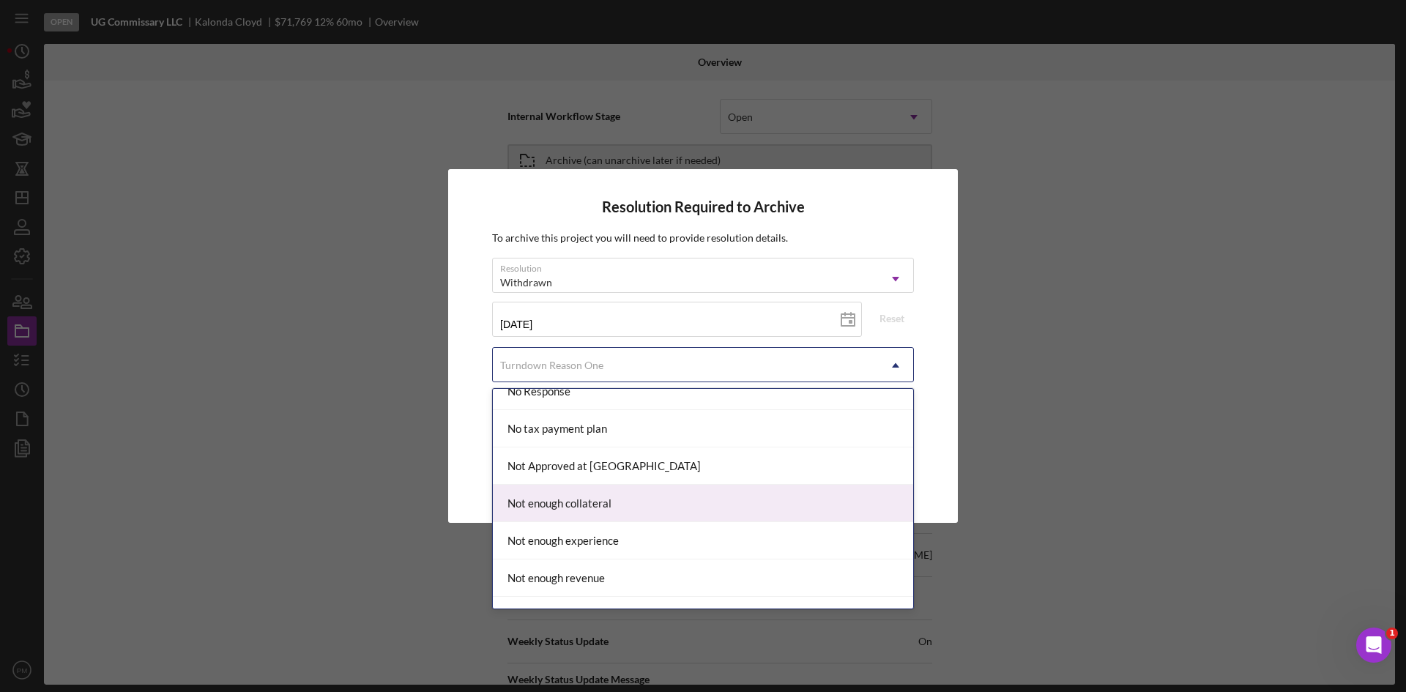
scroll to position [1026, 0]
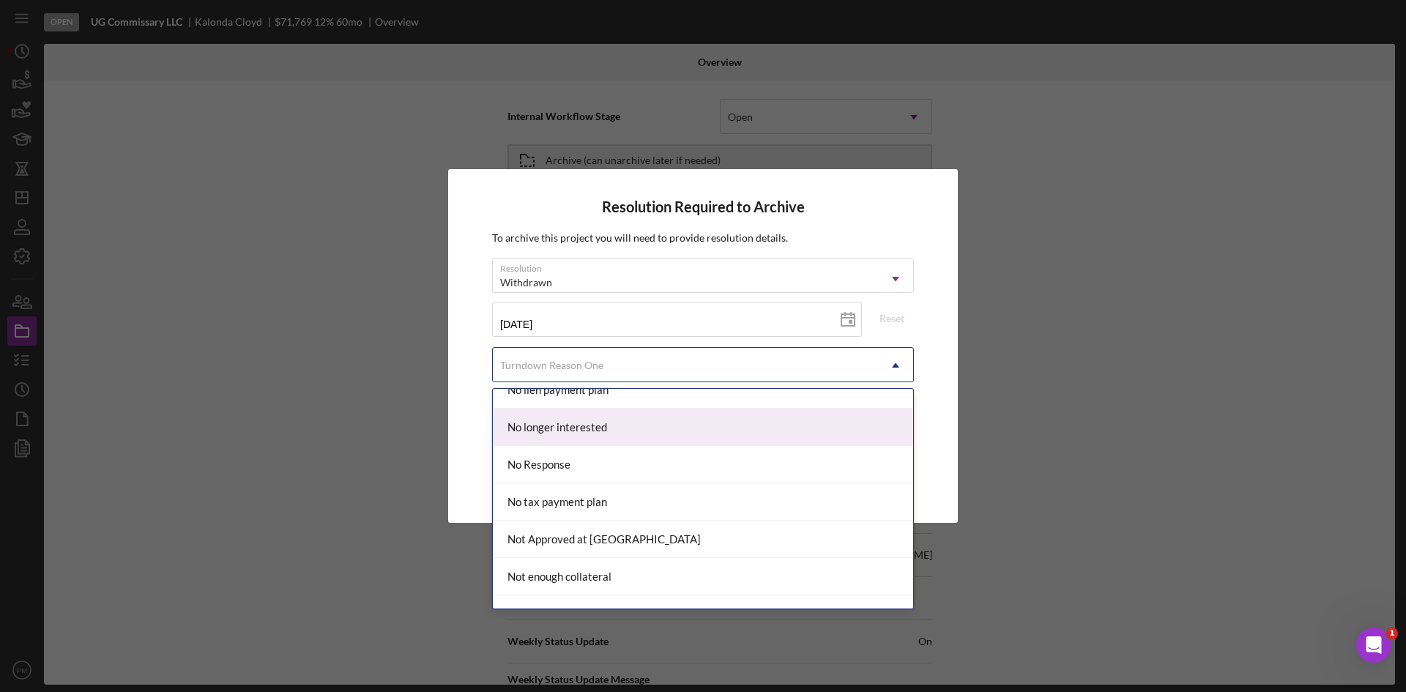
click at [579, 432] on div "No longer interested" at bounding box center [703, 427] width 420 height 37
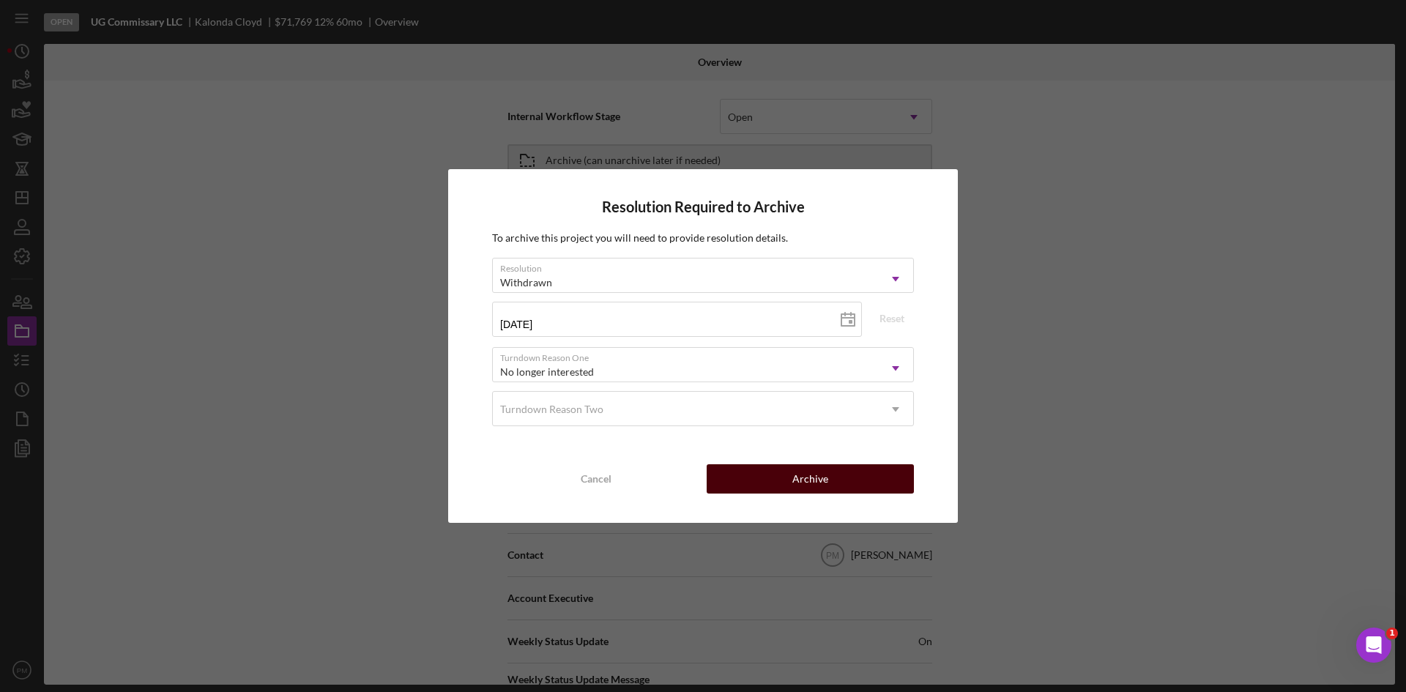
click at [750, 477] on button "Archive" at bounding box center [810, 478] width 207 height 29
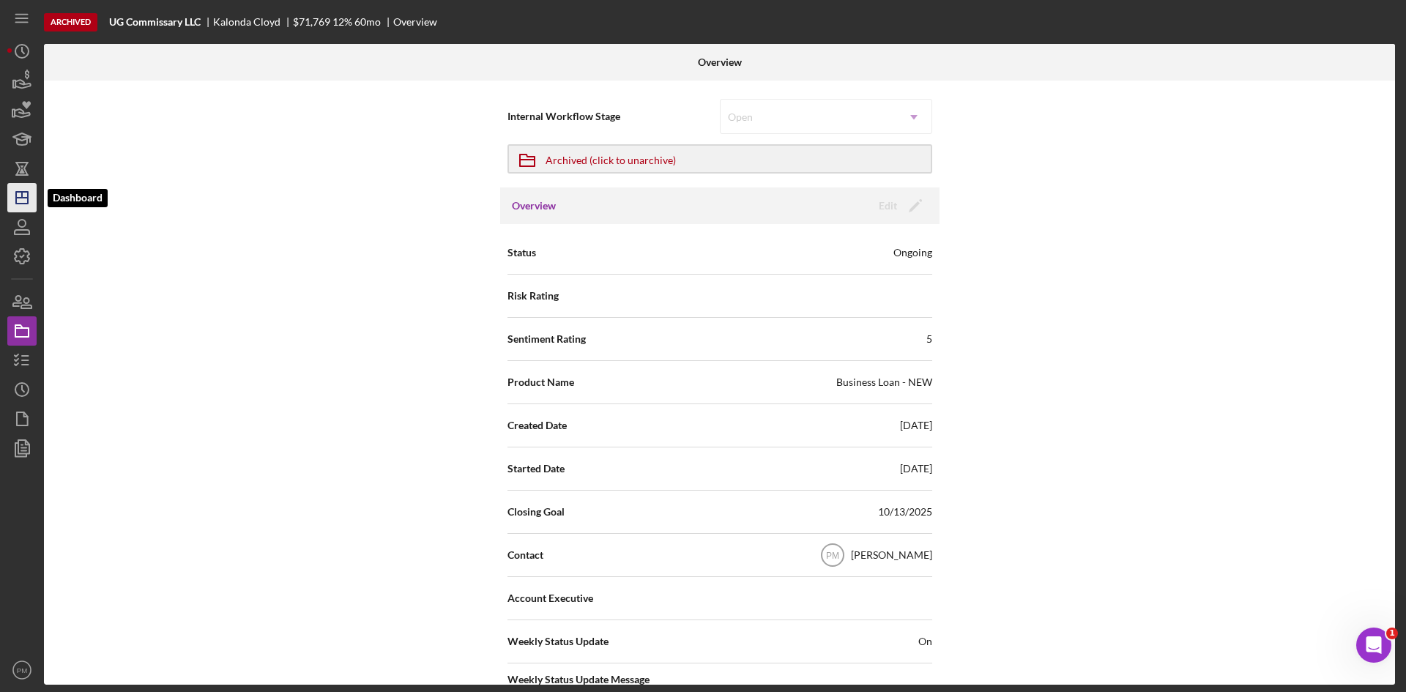
click at [23, 201] on icon "Icon/Dashboard" at bounding box center [22, 197] width 37 height 37
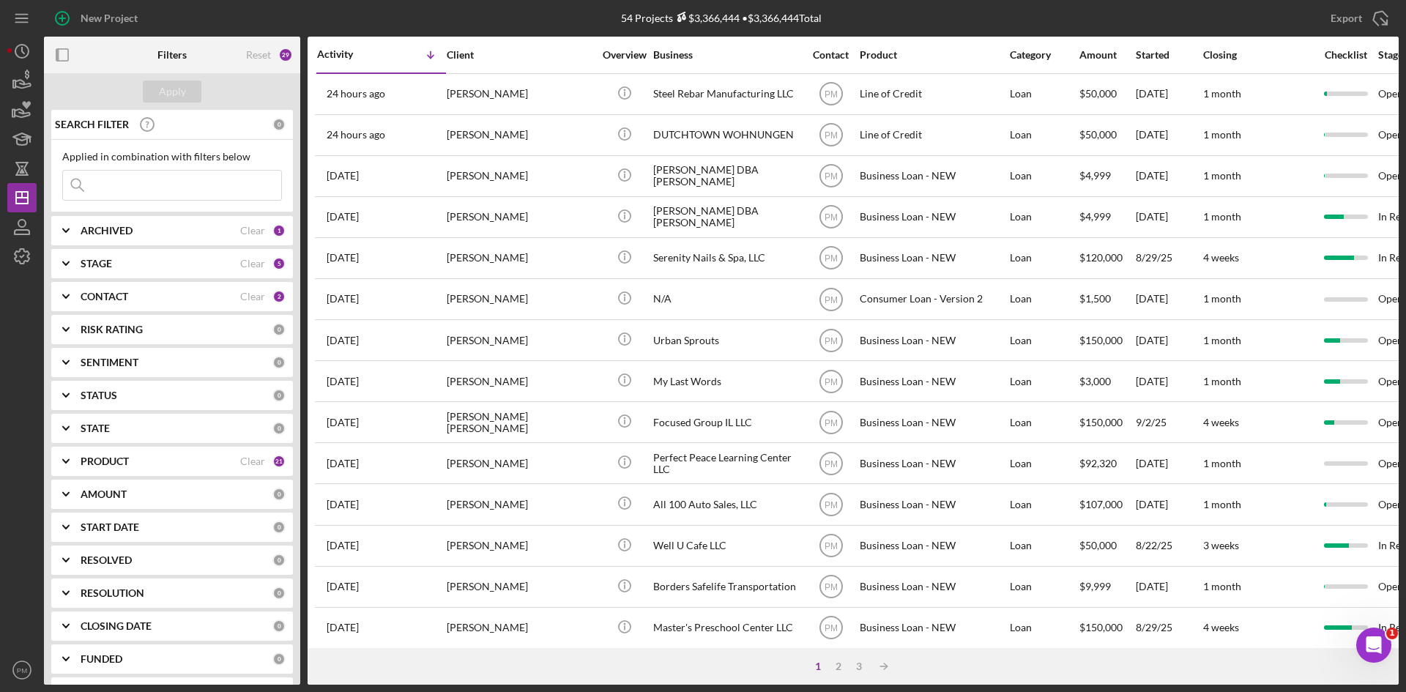
scroll to position [220, 0]
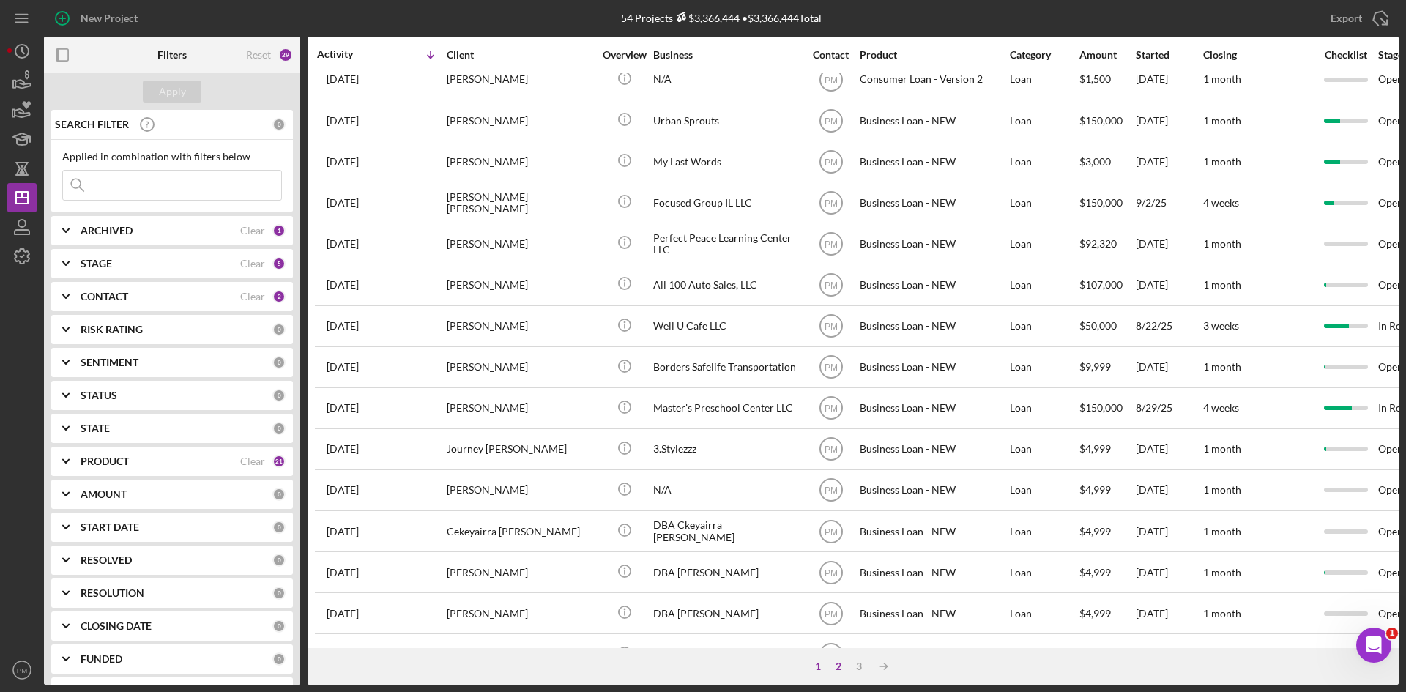
click at [833, 666] on div "2" at bounding box center [838, 666] width 21 height 12
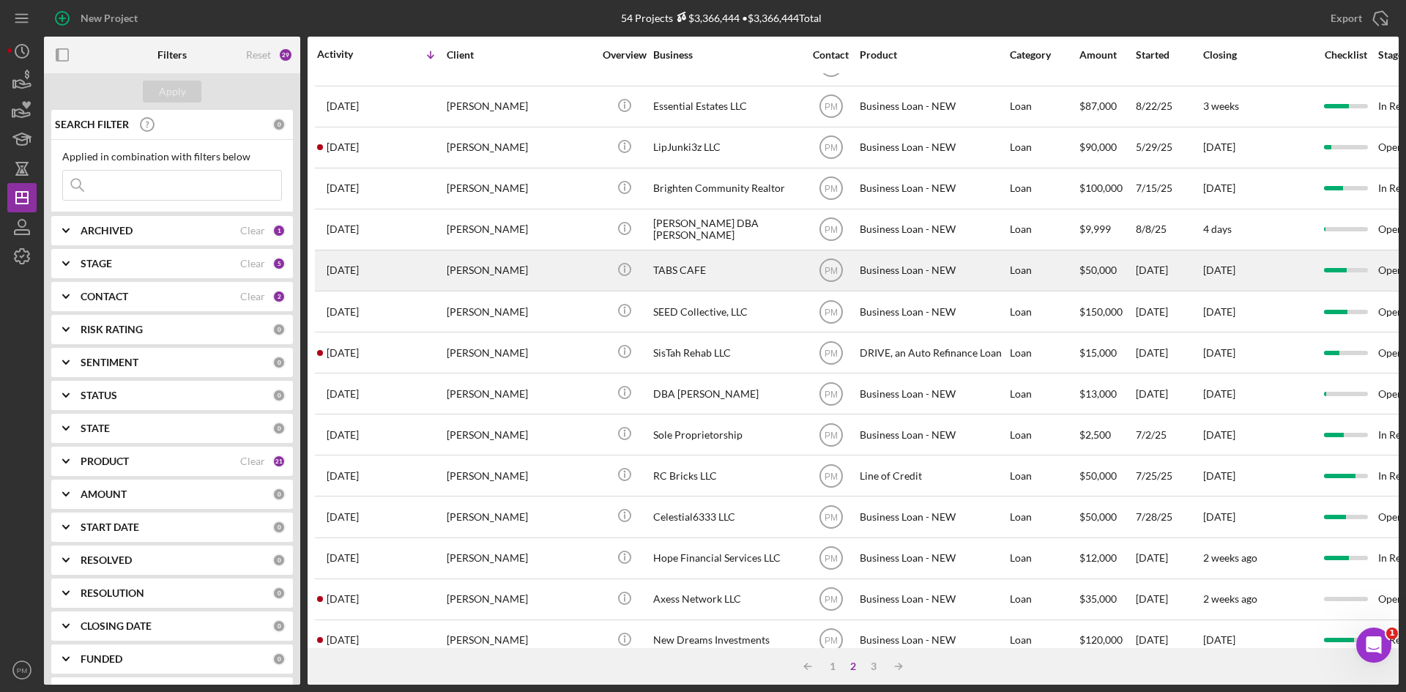
scroll to position [471, 0]
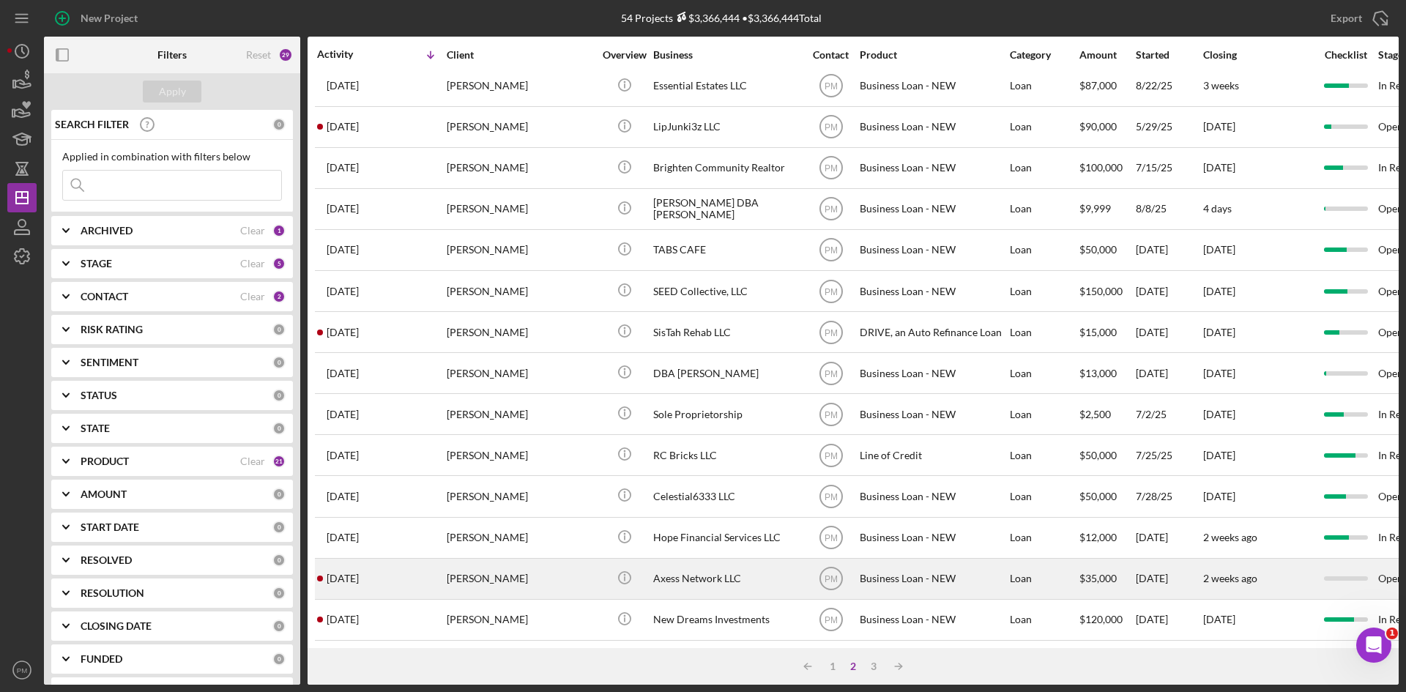
click at [496, 559] on div "[PERSON_NAME]" at bounding box center [520, 578] width 146 height 39
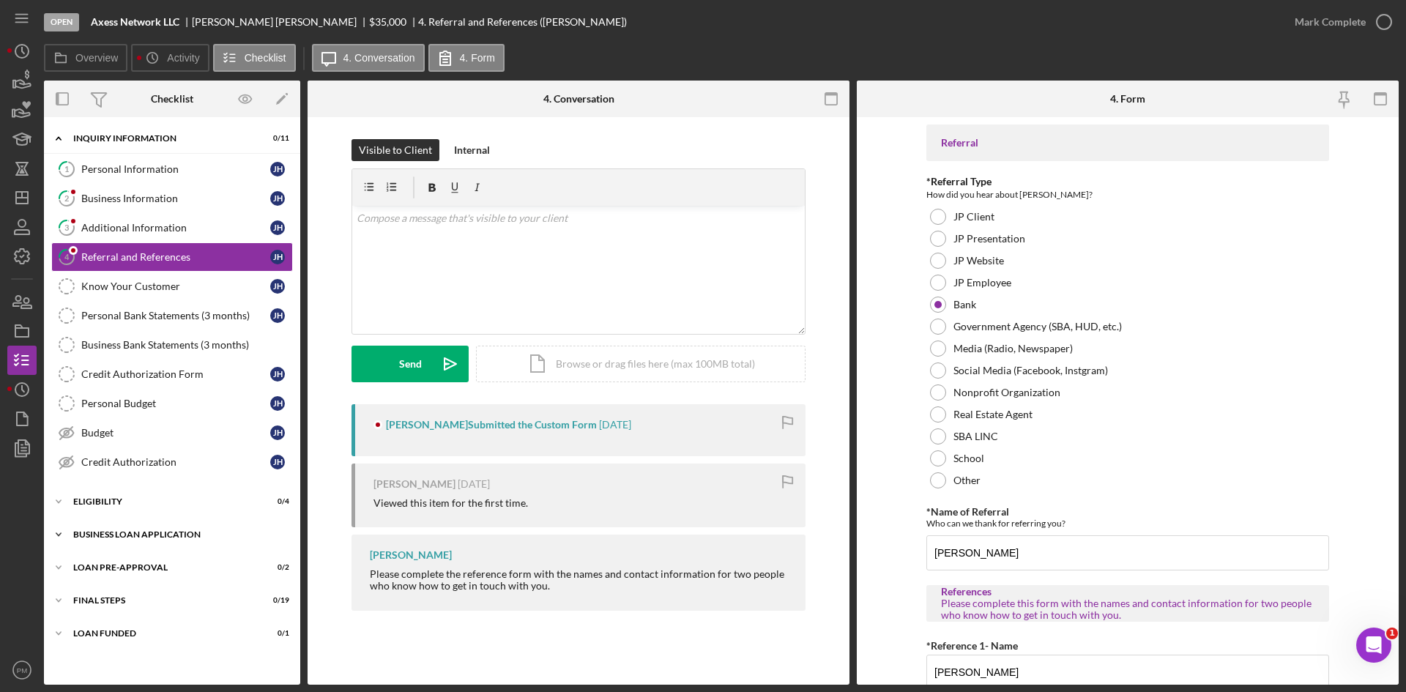
click at [156, 527] on div "Icon/Expander BUSINESS LOAN APPLICATION 0 / 27" at bounding box center [172, 534] width 256 height 29
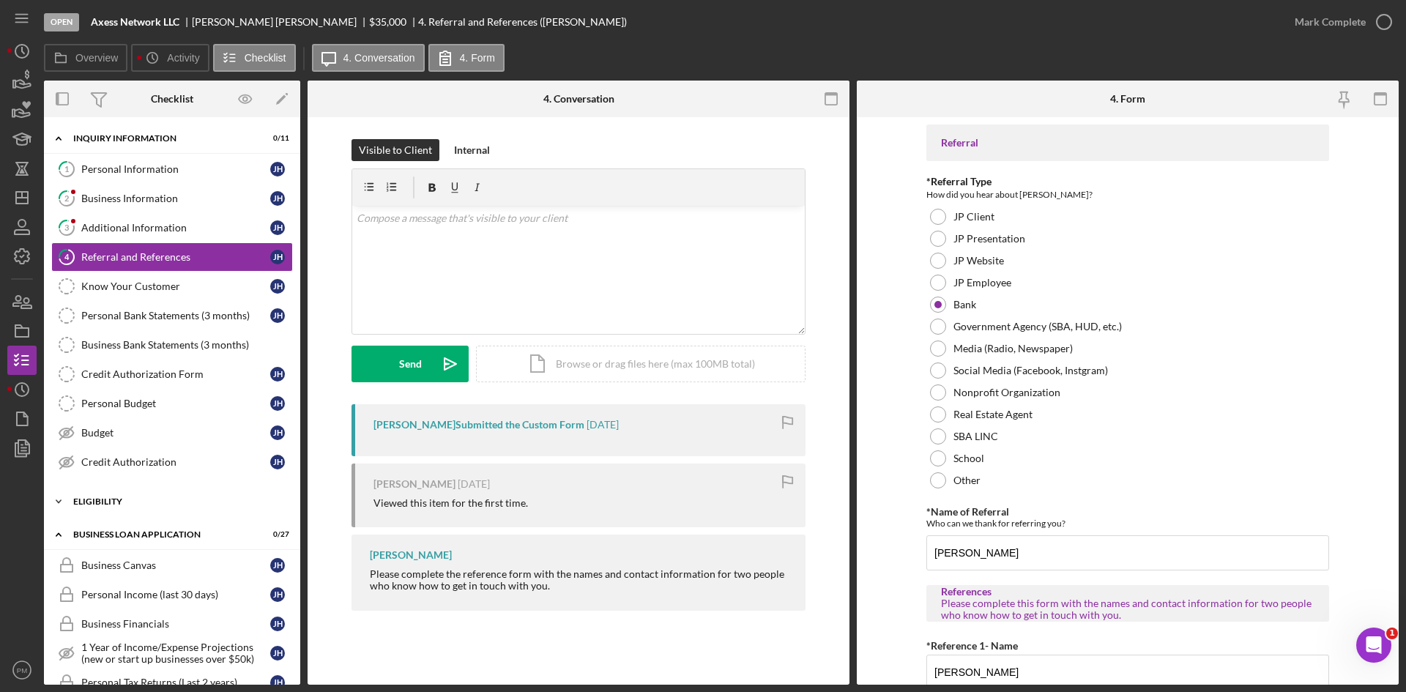
click at [158, 504] on div "ELIGIBILITY" at bounding box center [177, 501] width 209 height 9
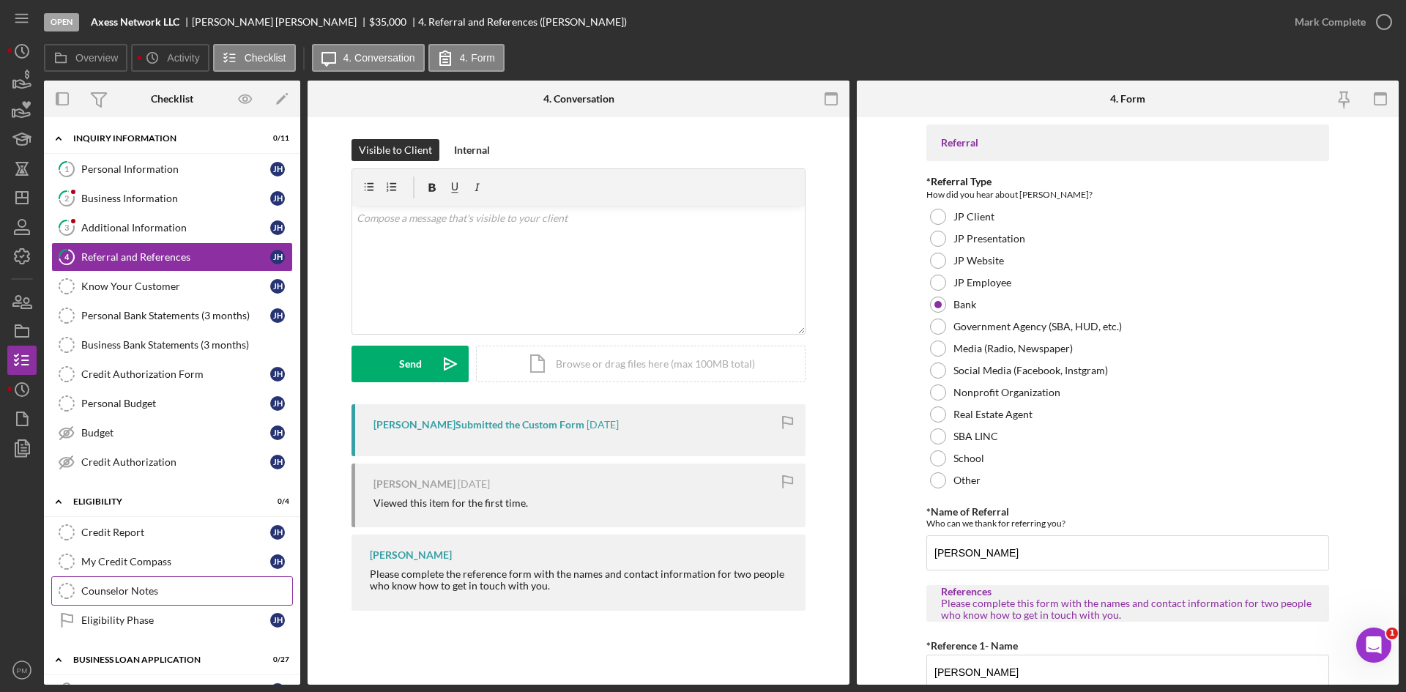
click at [134, 585] on div "Counselor Notes" at bounding box center [186, 591] width 211 height 12
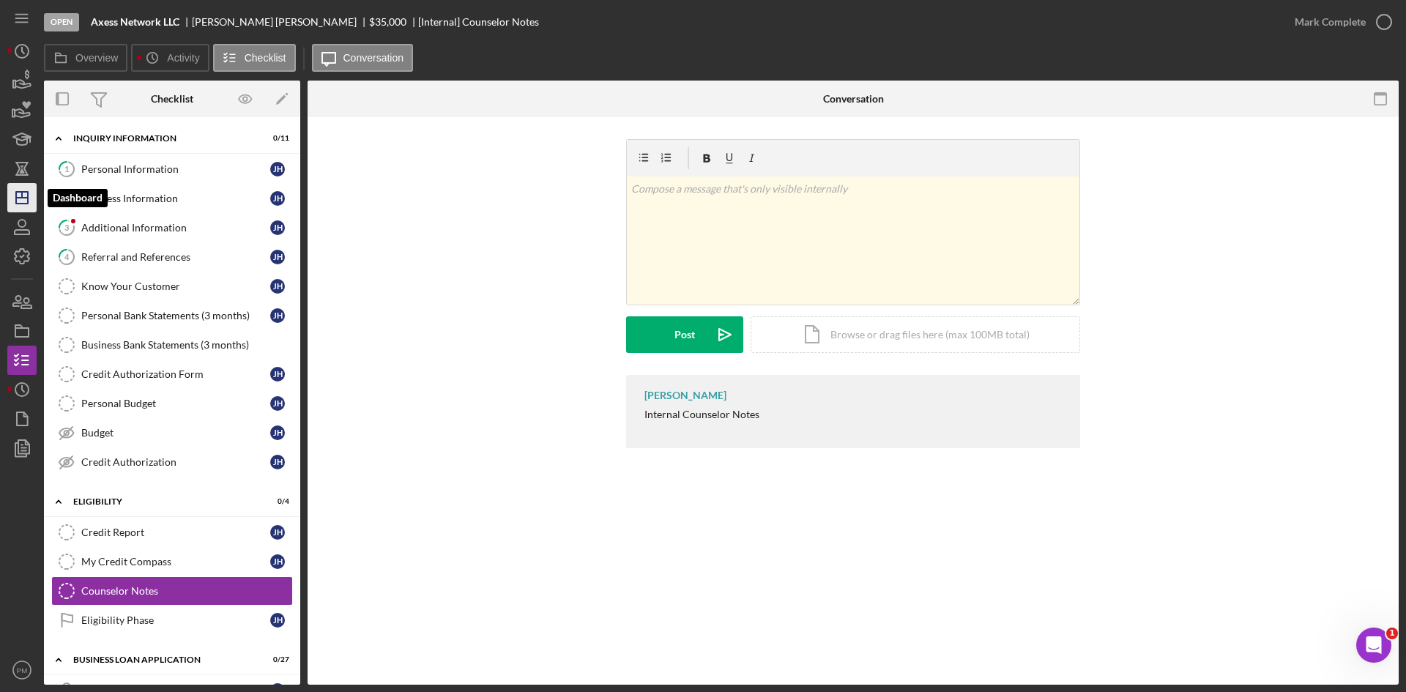
click at [13, 191] on icon "Icon/Dashboard" at bounding box center [22, 197] width 37 height 37
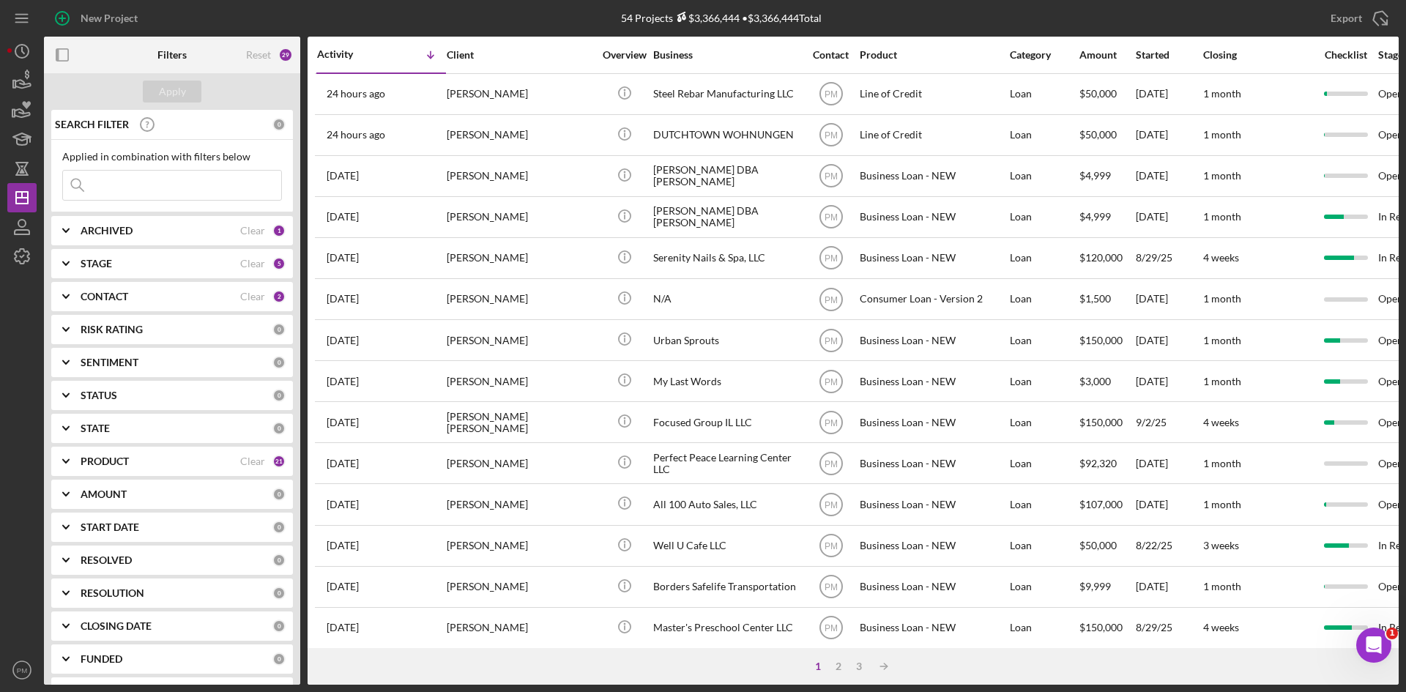
scroll to position [220, 0]
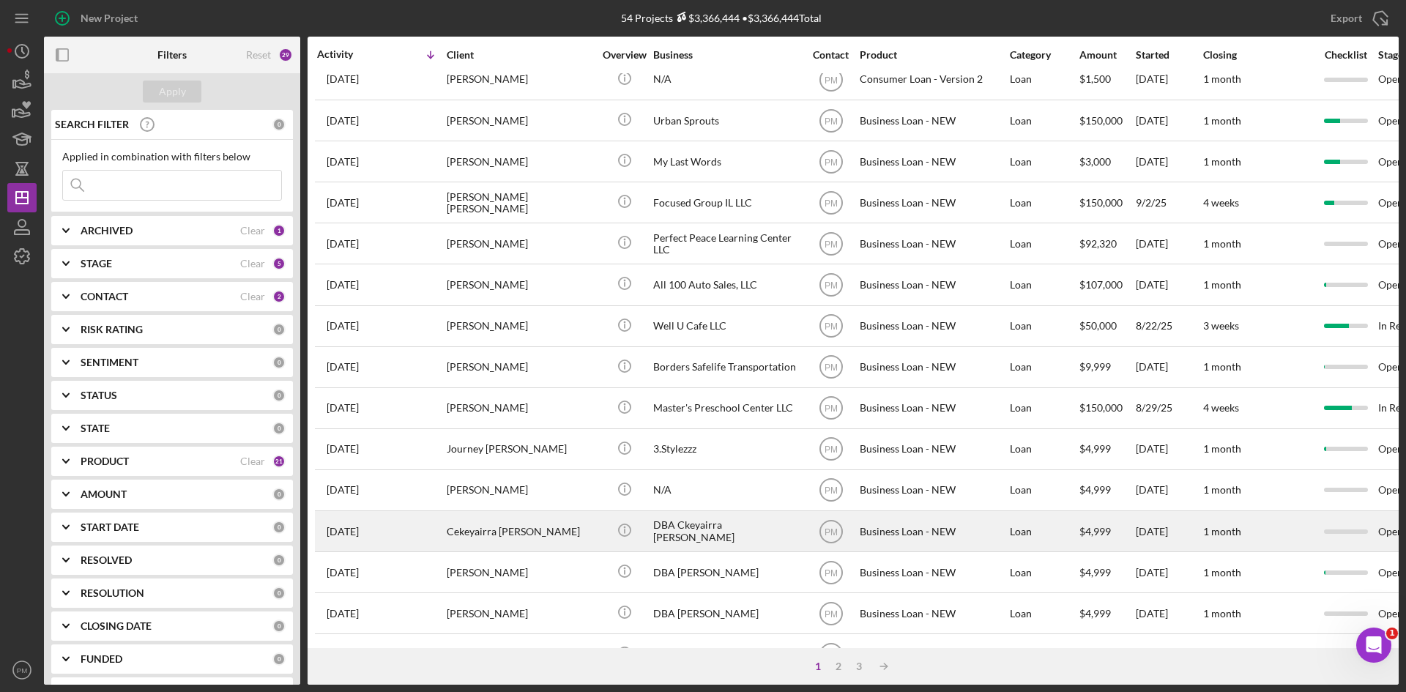
click at [486, 549] on div "Cekeyairra [PERSON_NAME]" at bounding box center [520, 531] width 146 height 39
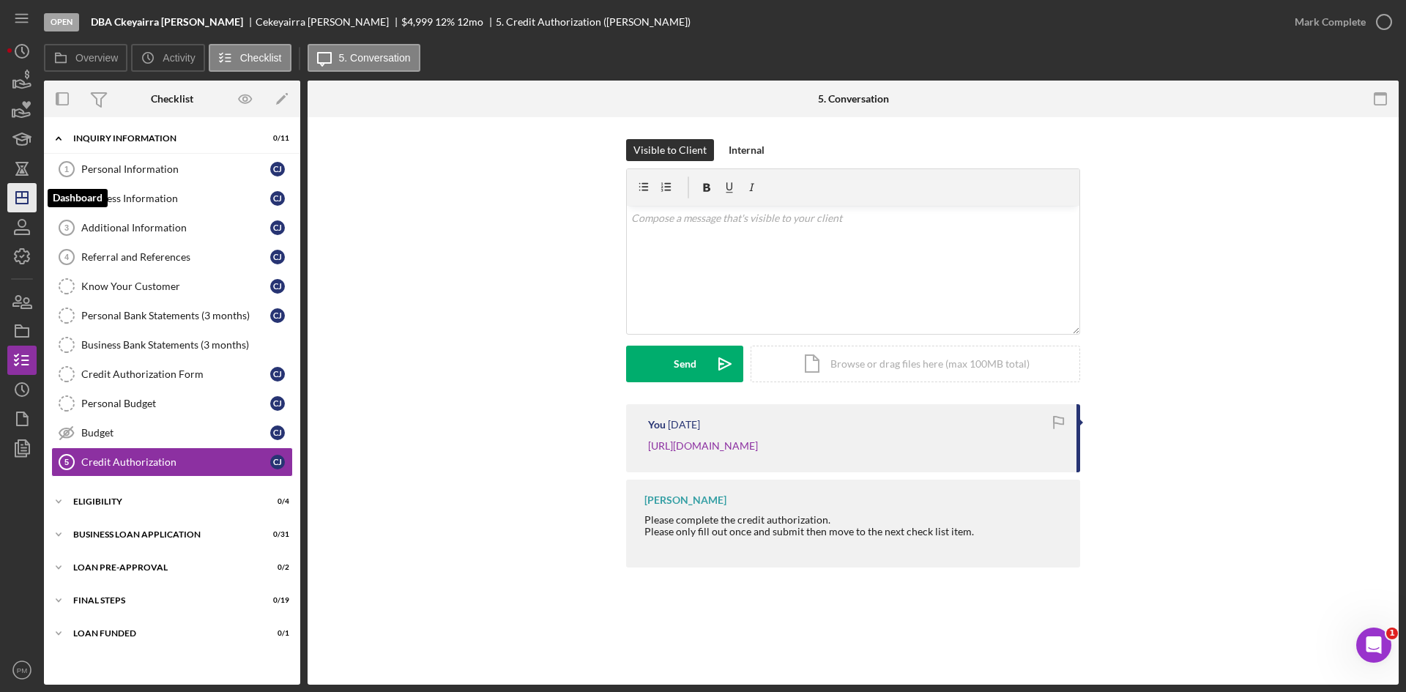
click at [17, 200] on polygon "button" at bounding box center [22, 198] width 12 height 12
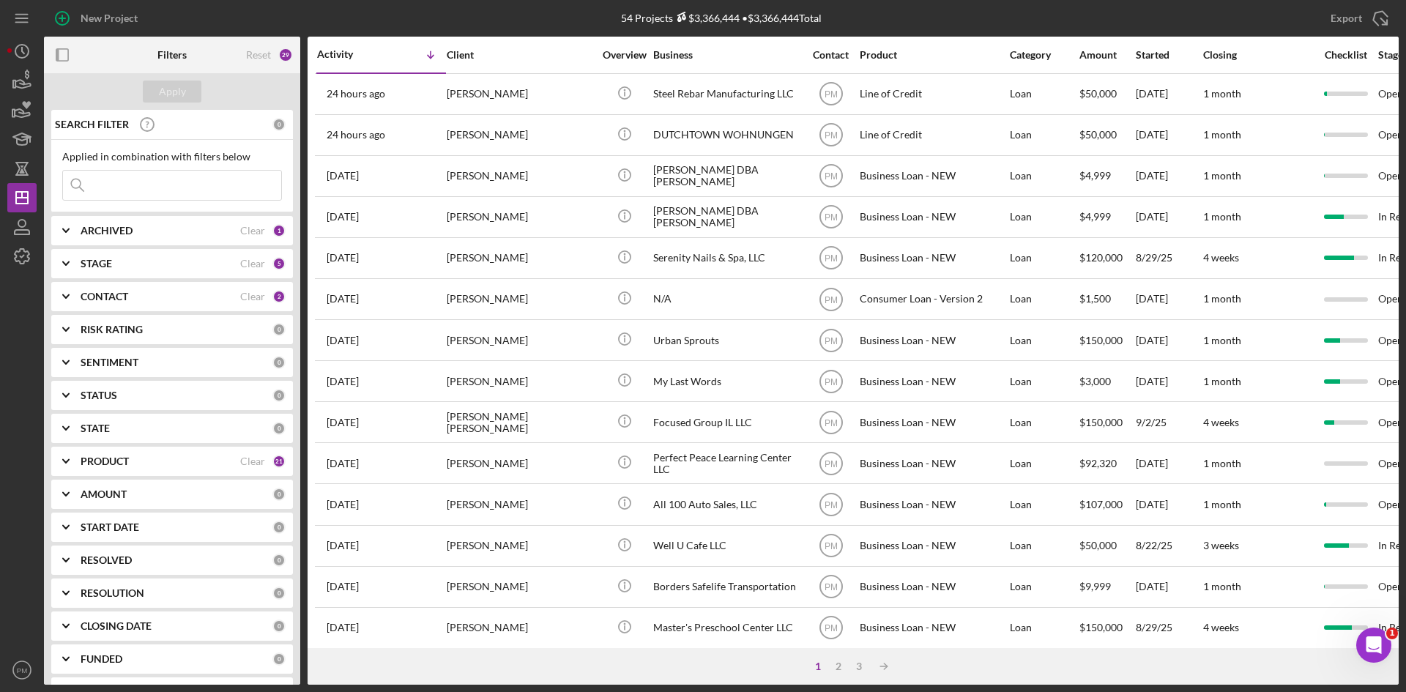
click at [111, 171] on input at bounding box center [172, 185] width 218 height 29
type input "holder"
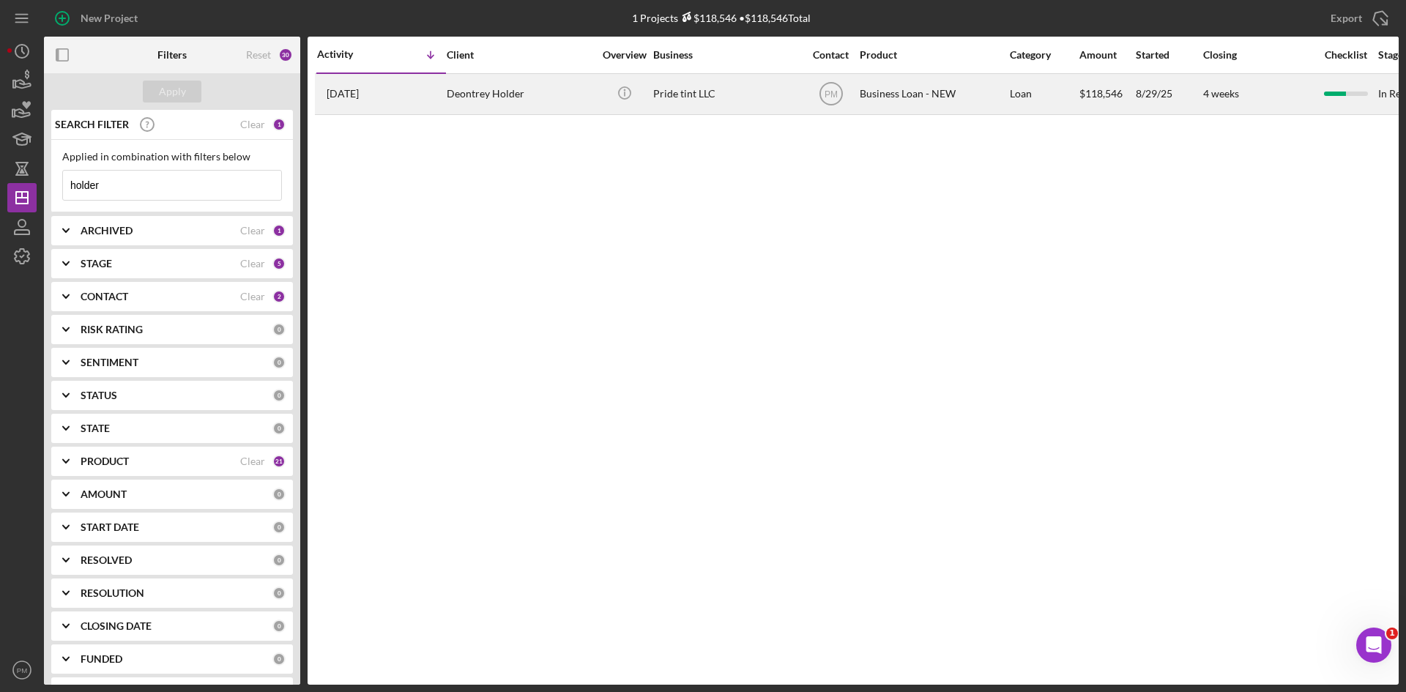
click at [453, 83] on div "Deontrey Holder" at bounding box center [520, 94] width 146 height 39
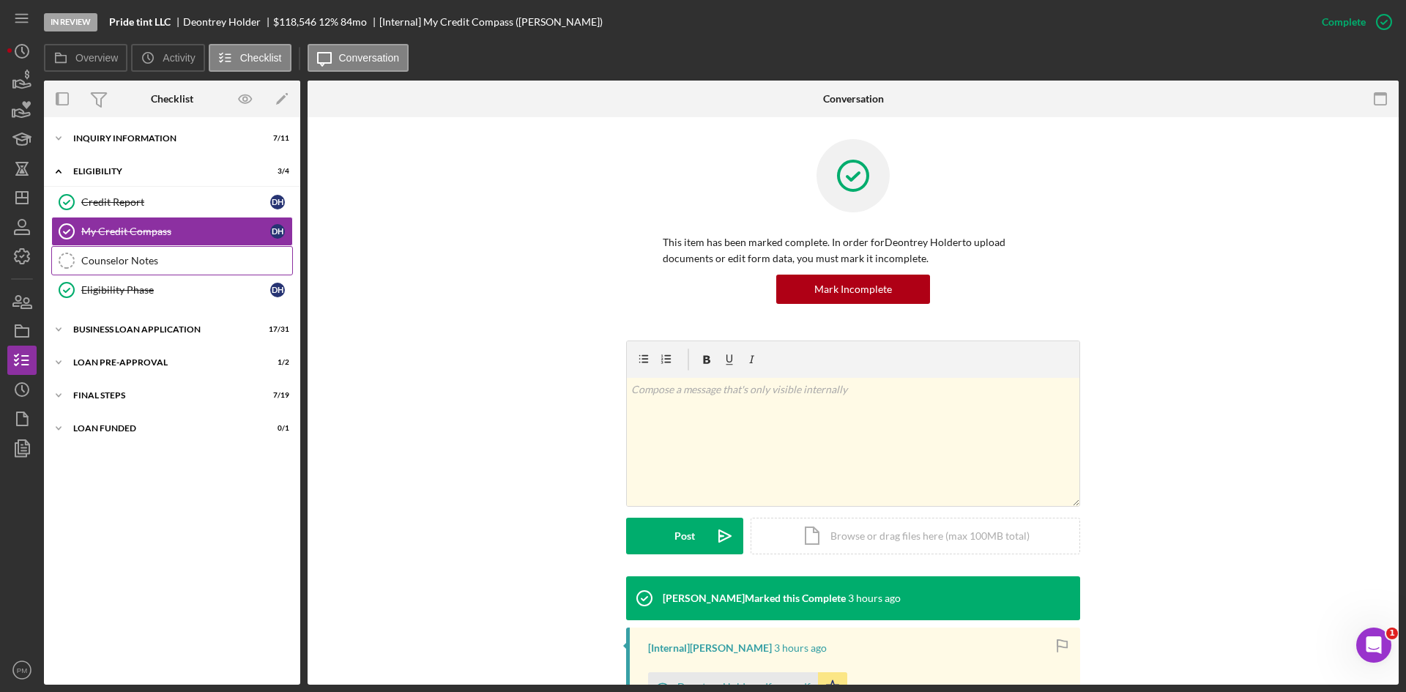
click at [138, 258] on div "Counselor Notes" at bounding box center [186, 261] width 211 height 12
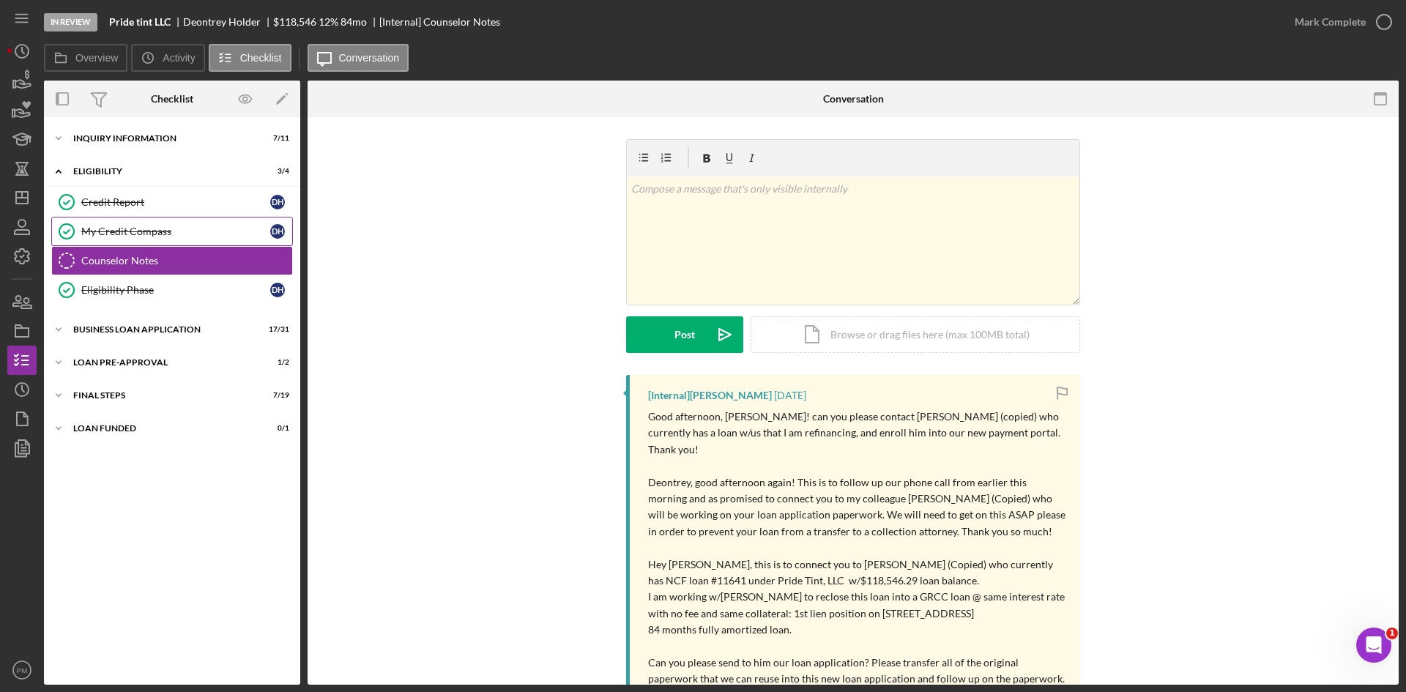
click at [152, 237] on div "My Credit Compass" at bounding box center [175, 232] width 189 height 12
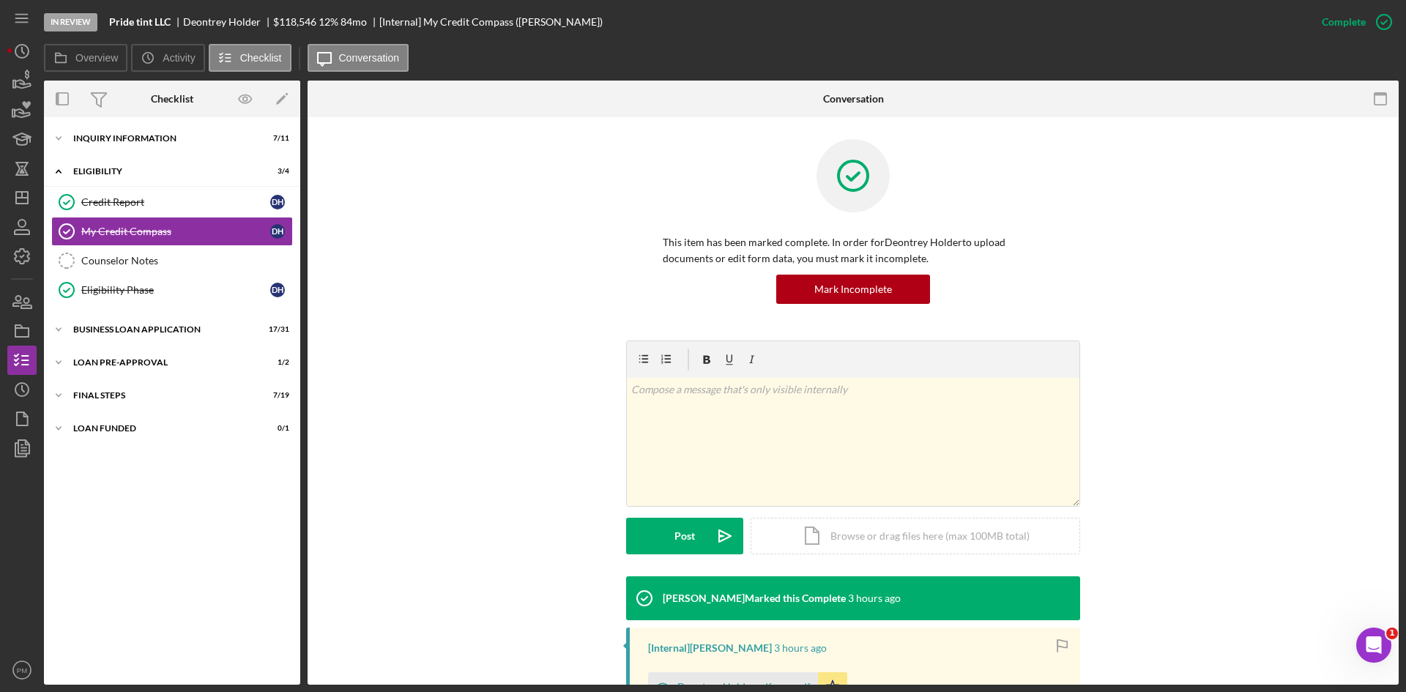
scroll to position [146, 0]
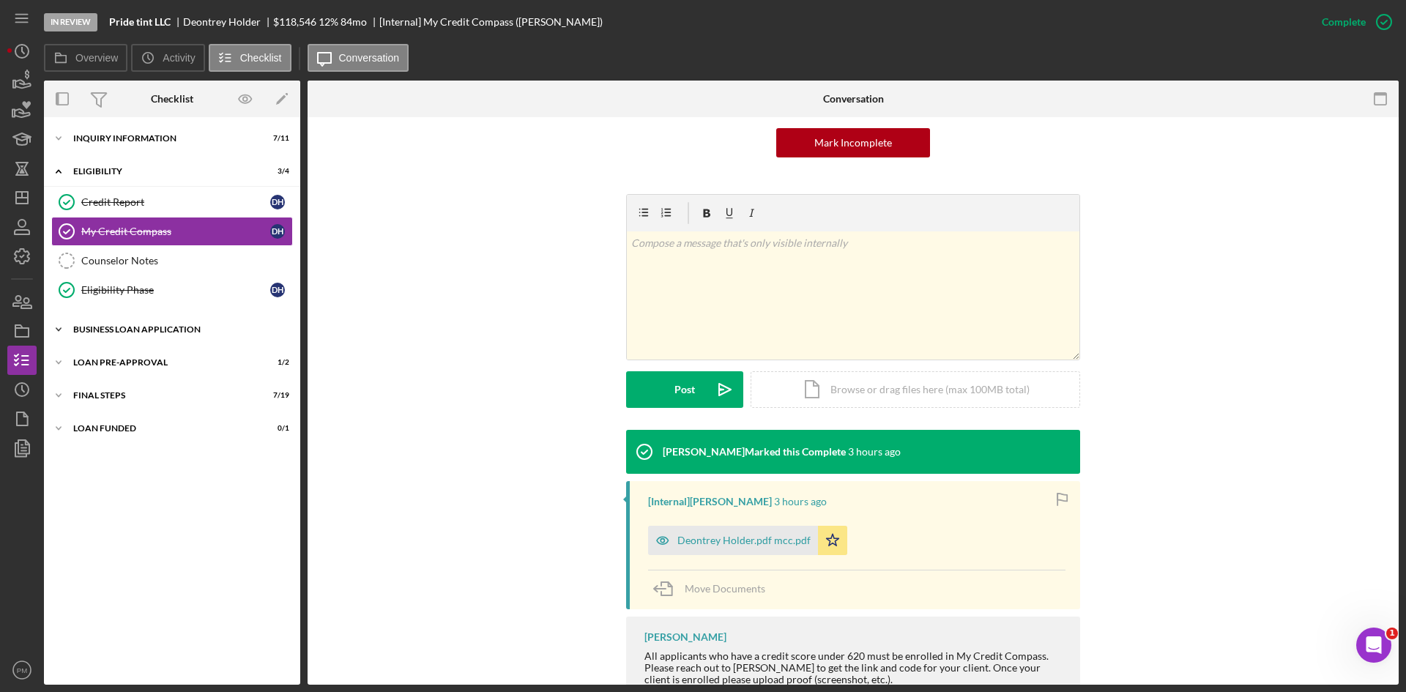
click at [134, 324] on div "Icon/Expander BUSINESS LOAN APPLICATION 17 / 31" at bounding box center [172, 329] width 256 height 29
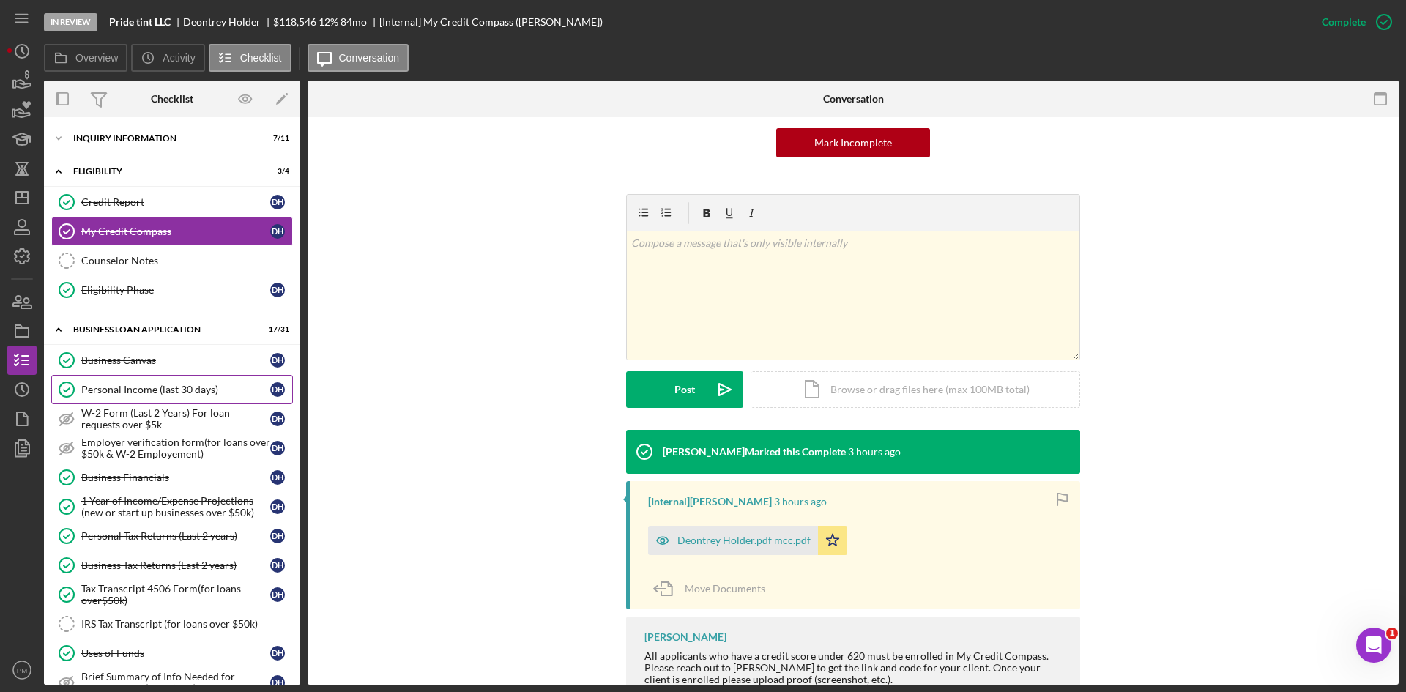
click at [146, 379] on link "Personal Income (last 30 days) Personal Income (last 30 days) D H" at bounding box center [172, 389] width 242 height 29
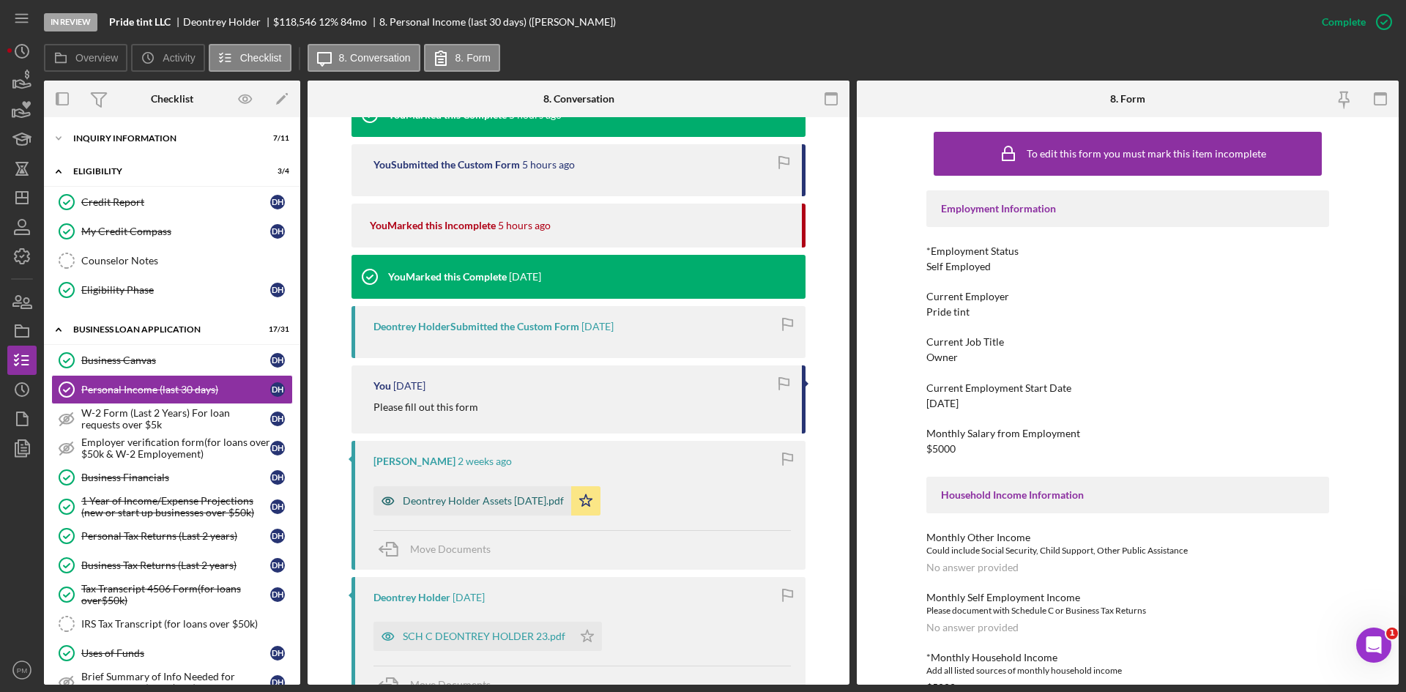
click at [547, 495] on div "Deontrey Holder Assets [DATE].pdf" at bounding box center [483, 501] width 161 height 12
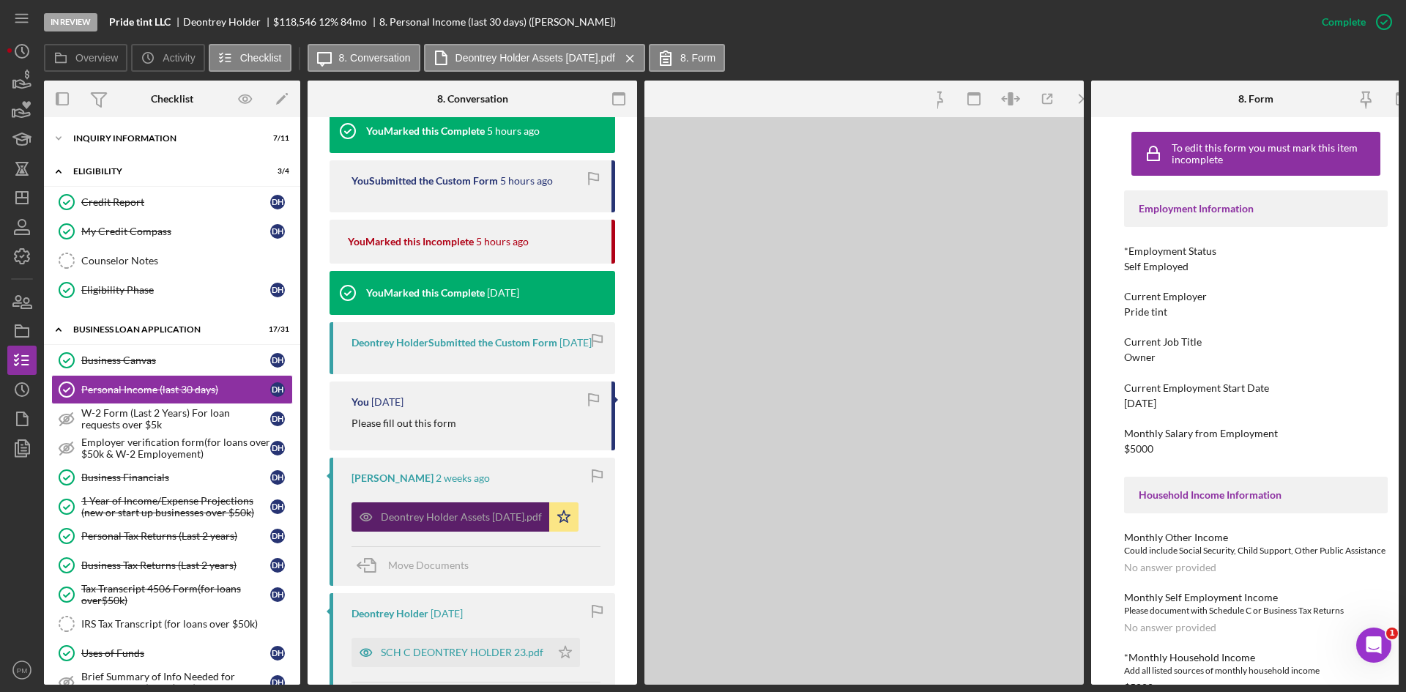
scroll to position [529, 0]
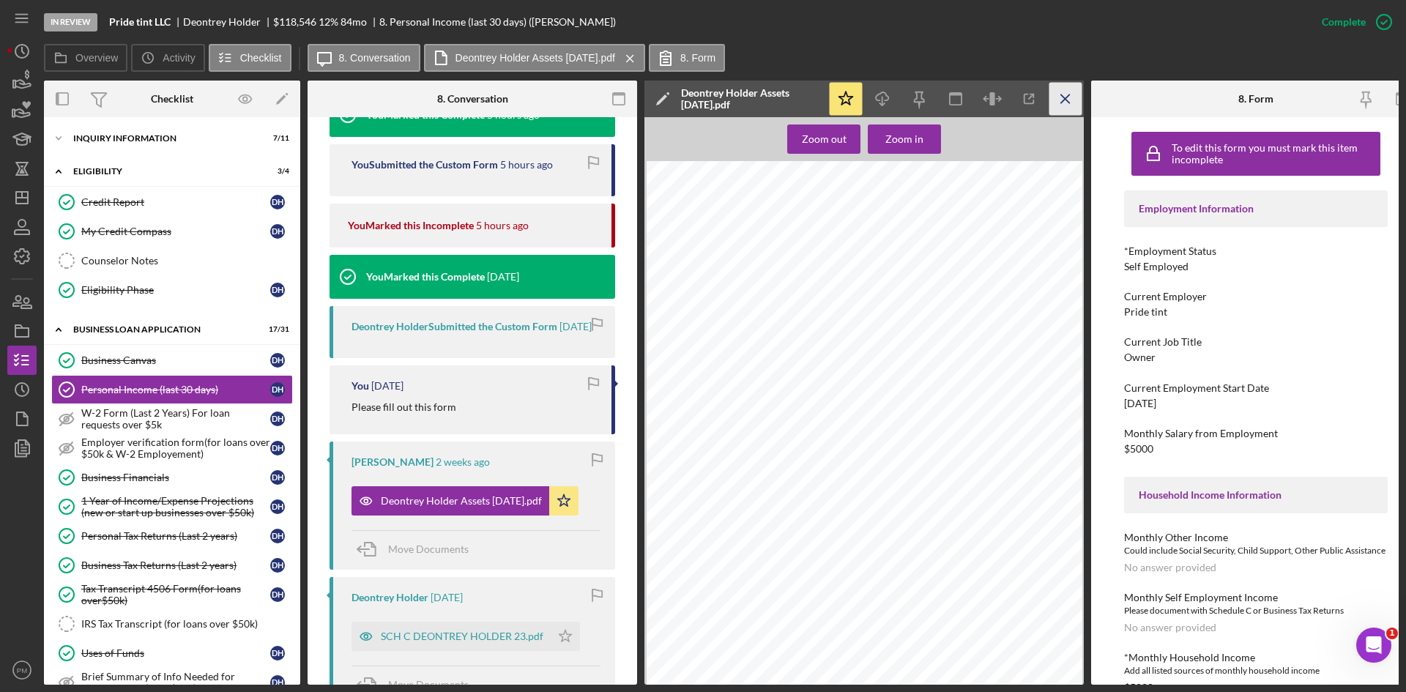
click at [1062, 105] on icon "Icon/Menu Close" at bounding box center [1065, 99] width 33 height 33
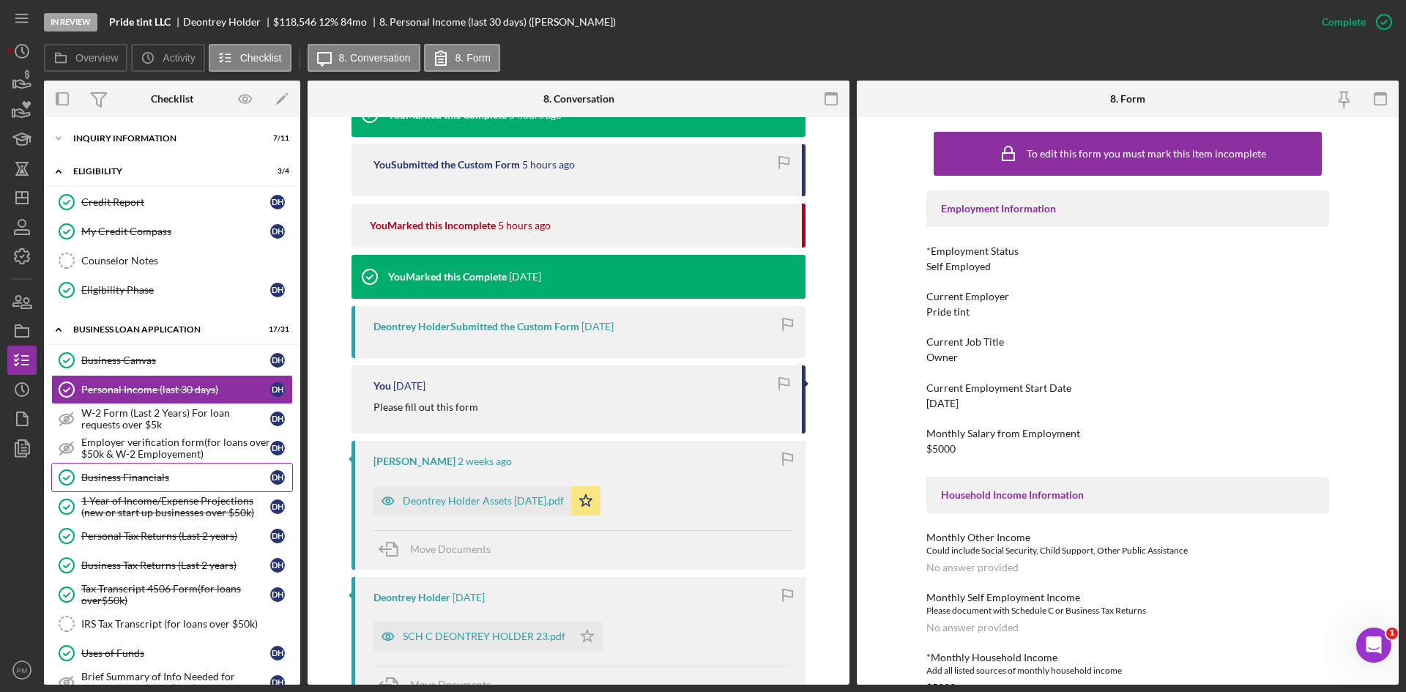
click at [176, 472] on div "Business Financials" at bounding box center [175, 478] width 189 height 12
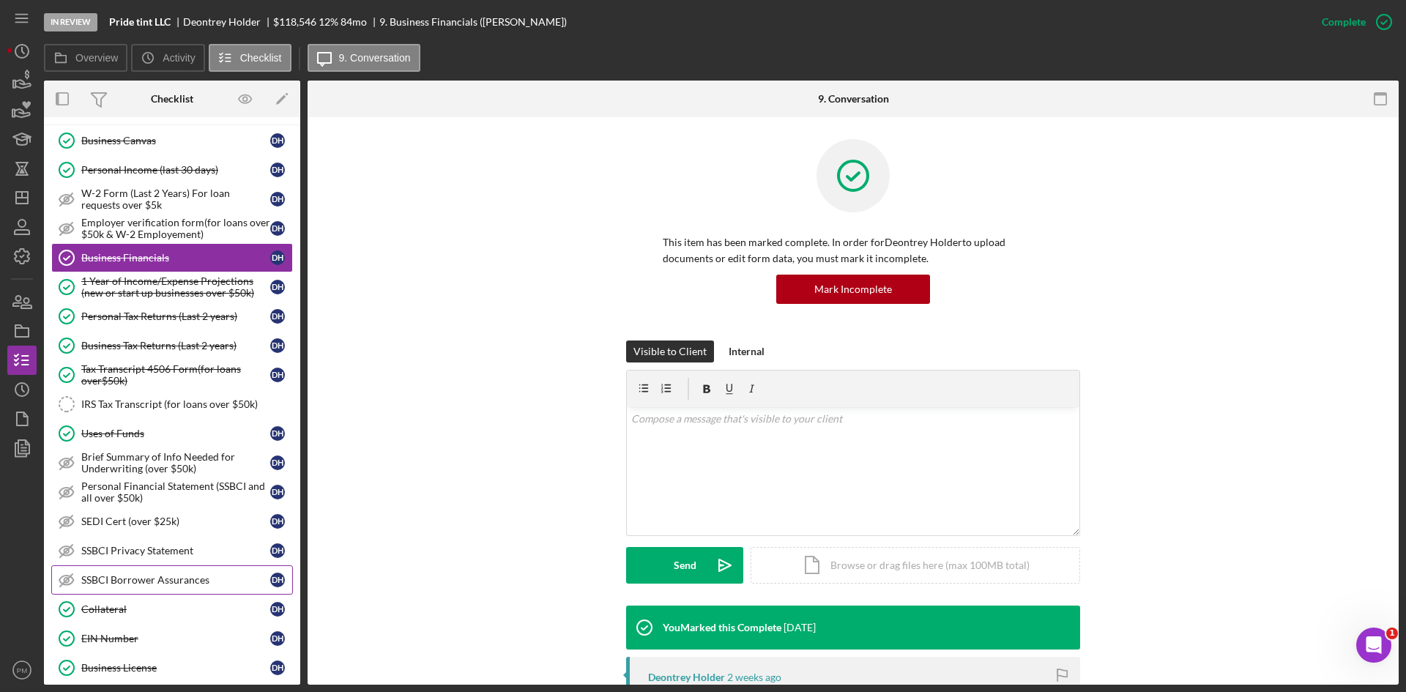
scroll to position [439, 0]
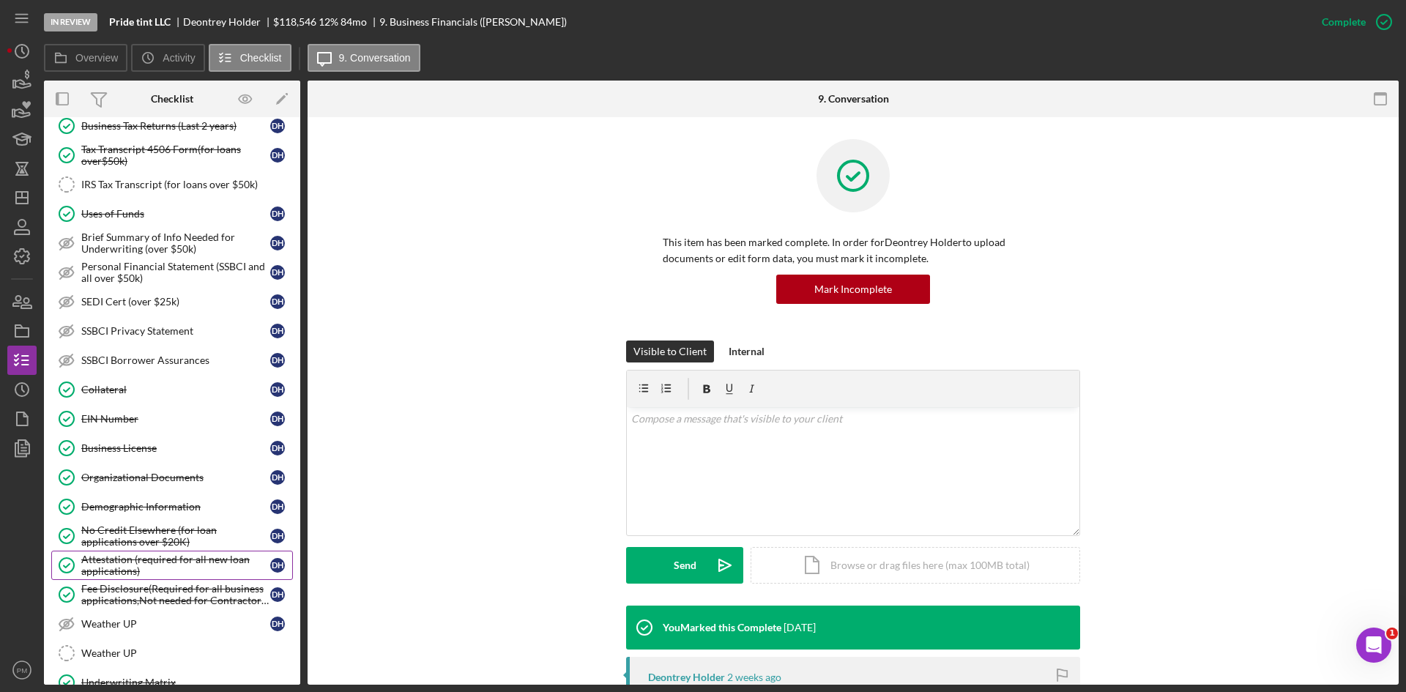
click at [134, 568] on div "Attestation (required for all new loan applications)" at bounding box center [175, 565] width 189 height 23
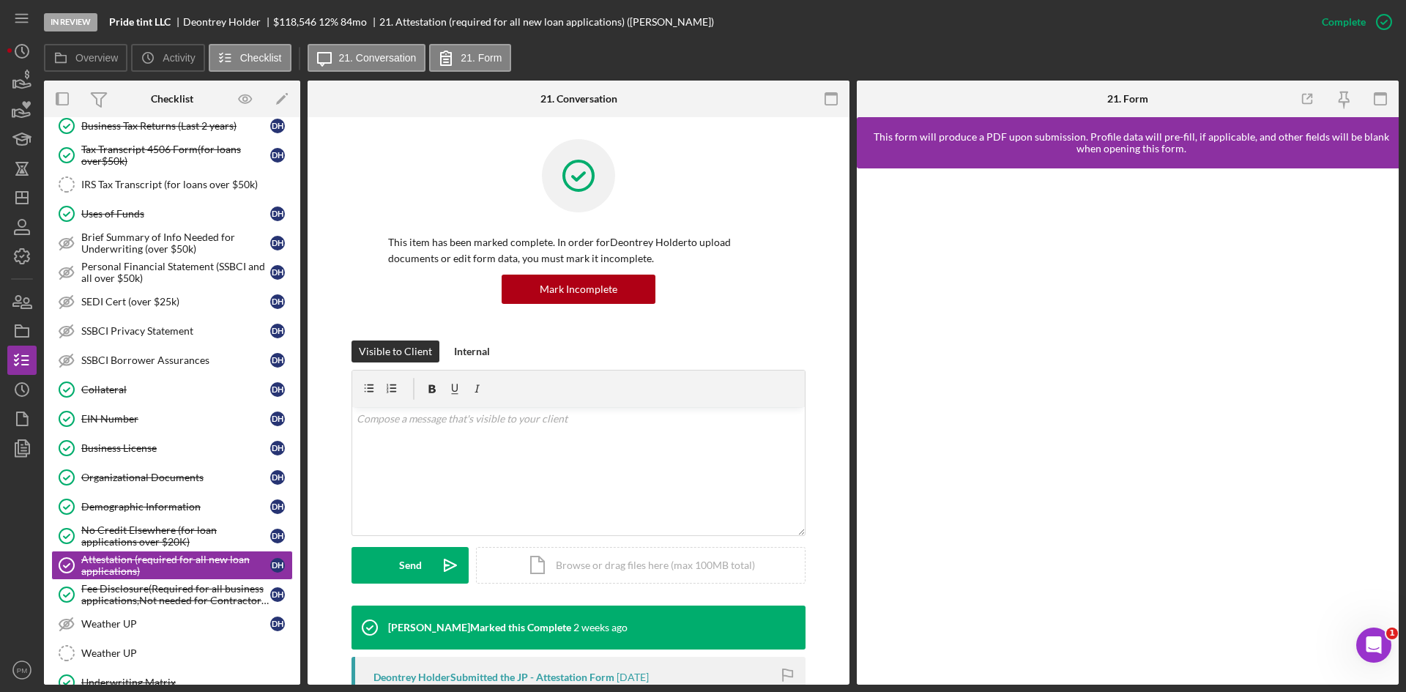
scroll to position [220, 0]
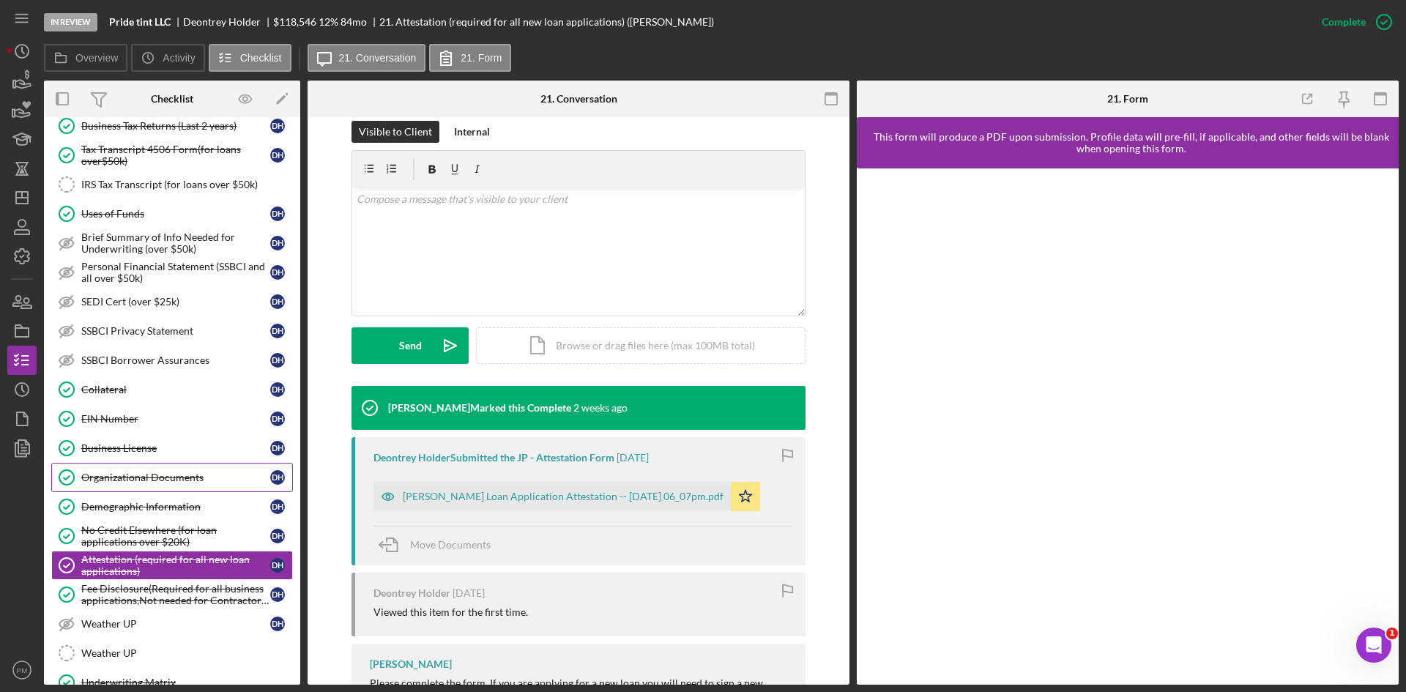
click at [140, 475] on div "Organizational Documents" at bounding box center [175, 478] width 189 height 12
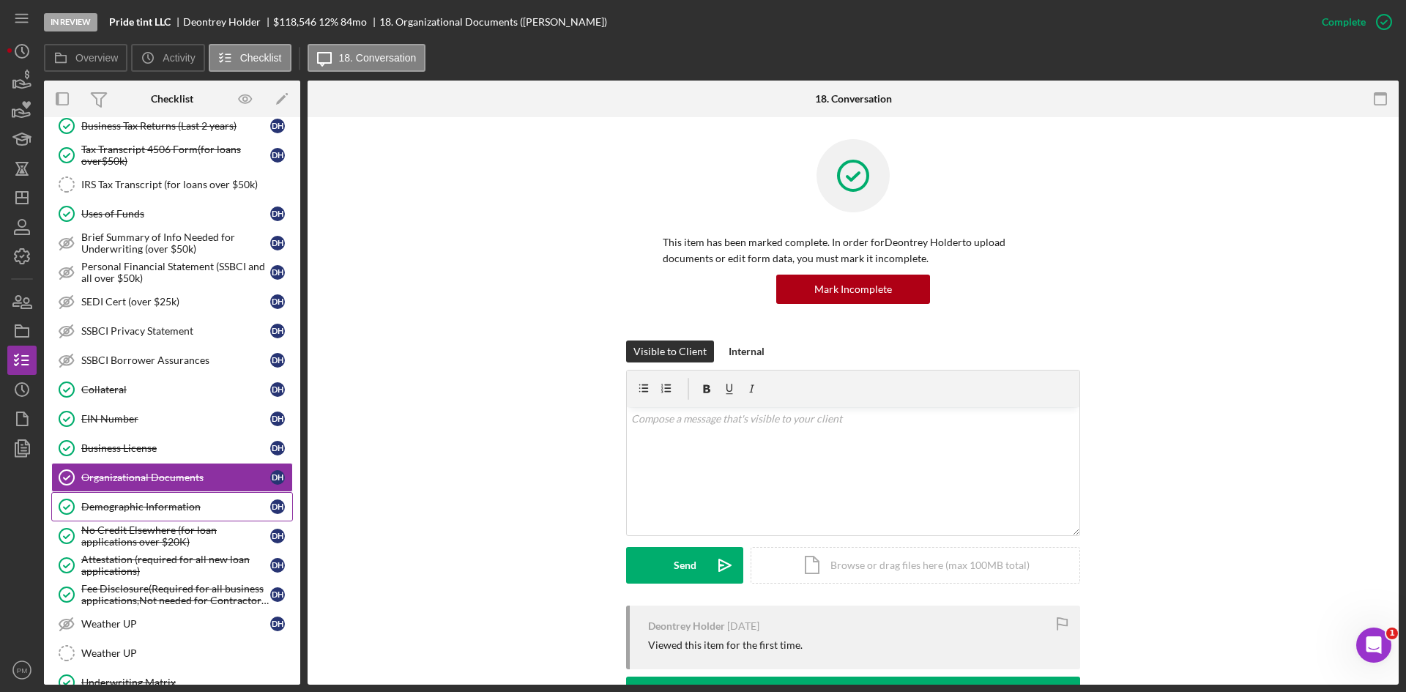
click at [176, 512] on div "Demographic Information" at bounding box center [175, 507] width 189 height 12
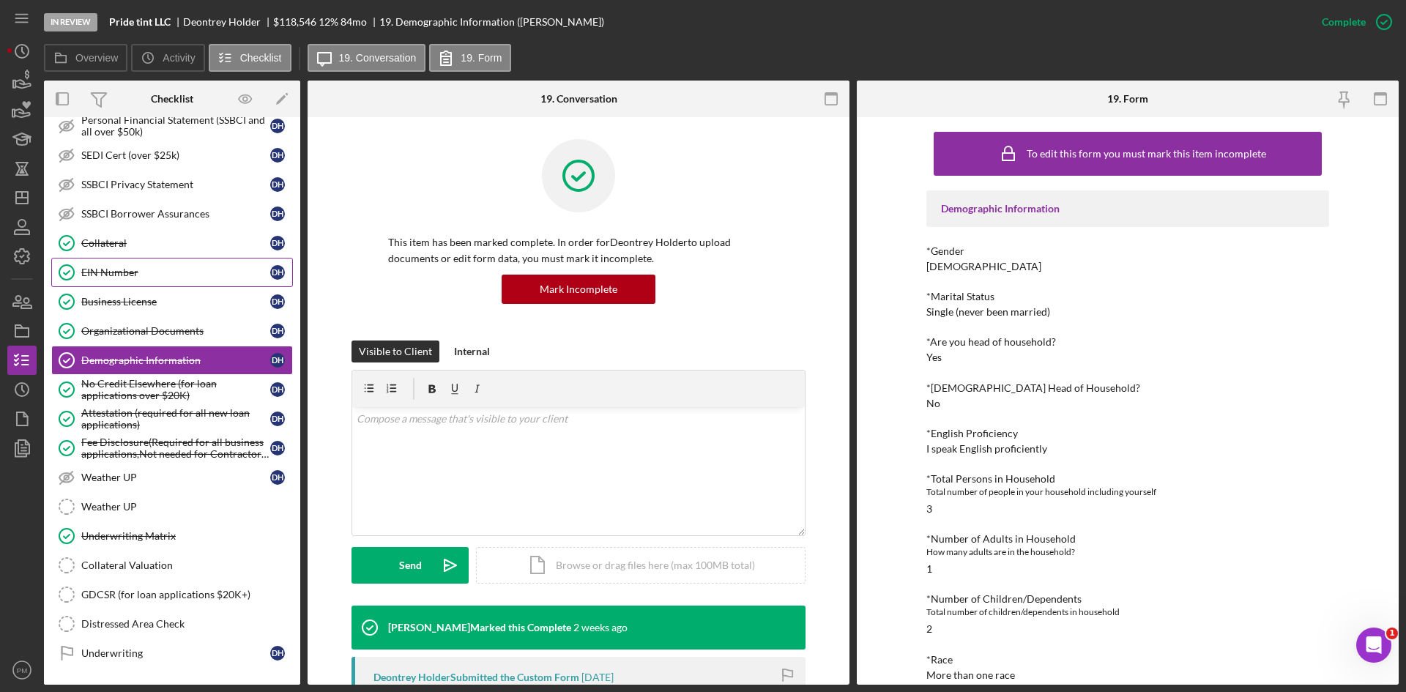
scroll to position [659, 0]
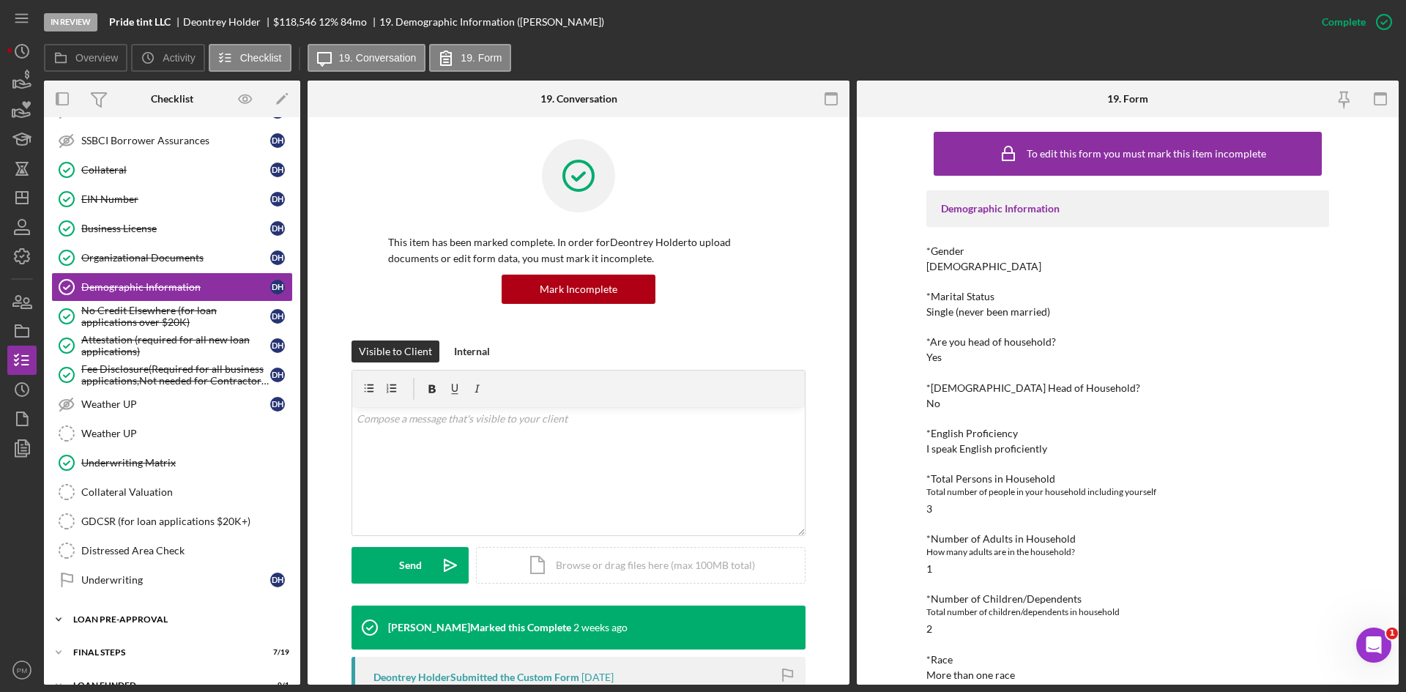
click at [150, 608] on div "Icon/Expander LOAN PRE-APPROVAL 1 / 2" at bounding box center [172, 619] width 256 height 29
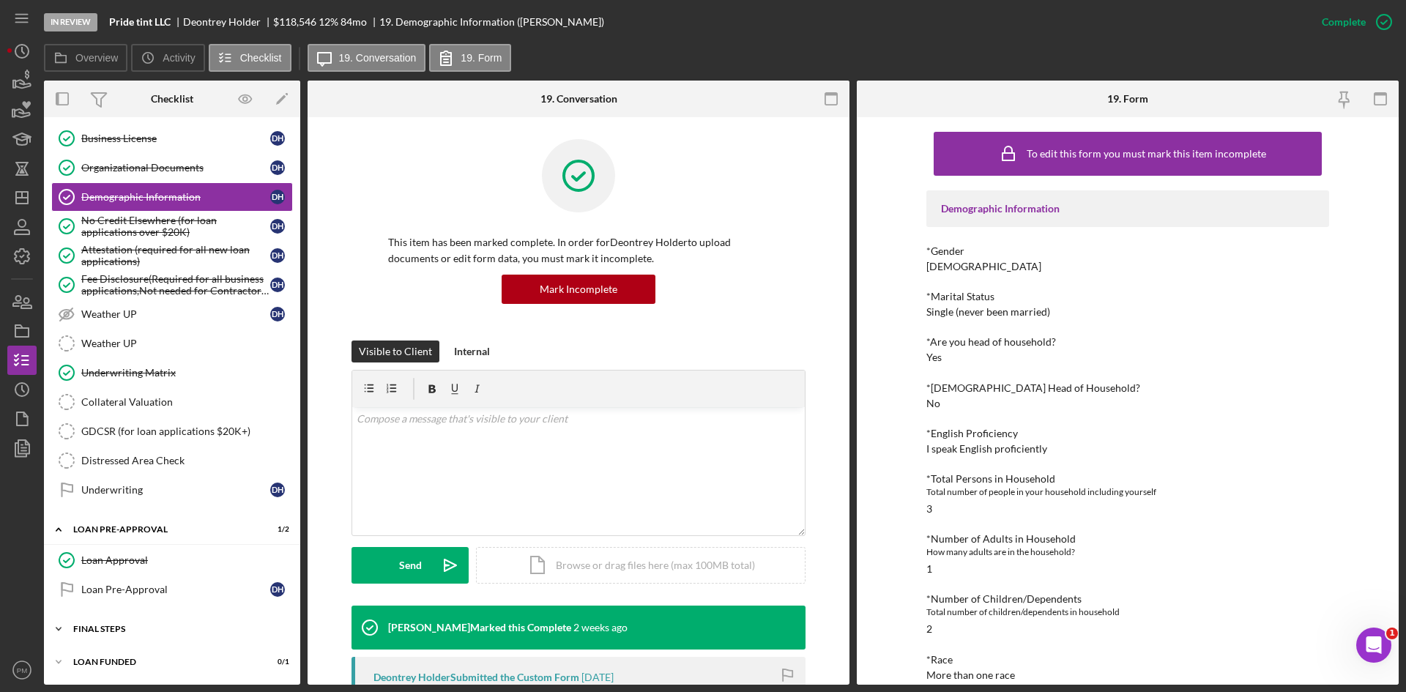
click at [140, 628] on div "FINAL STEPS" at bounding box center [177, 629] width 209 height 9
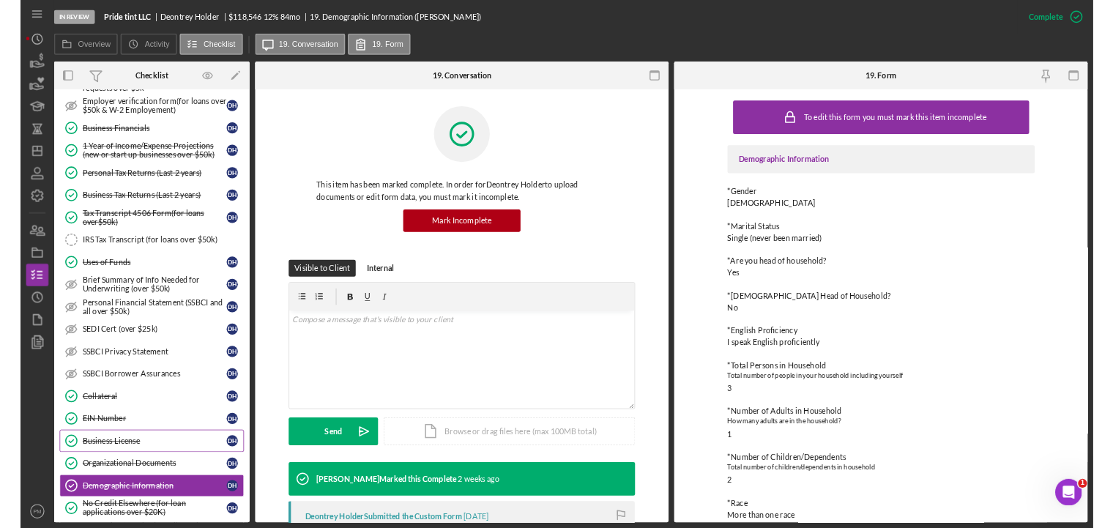
scroll to position [0, 0]
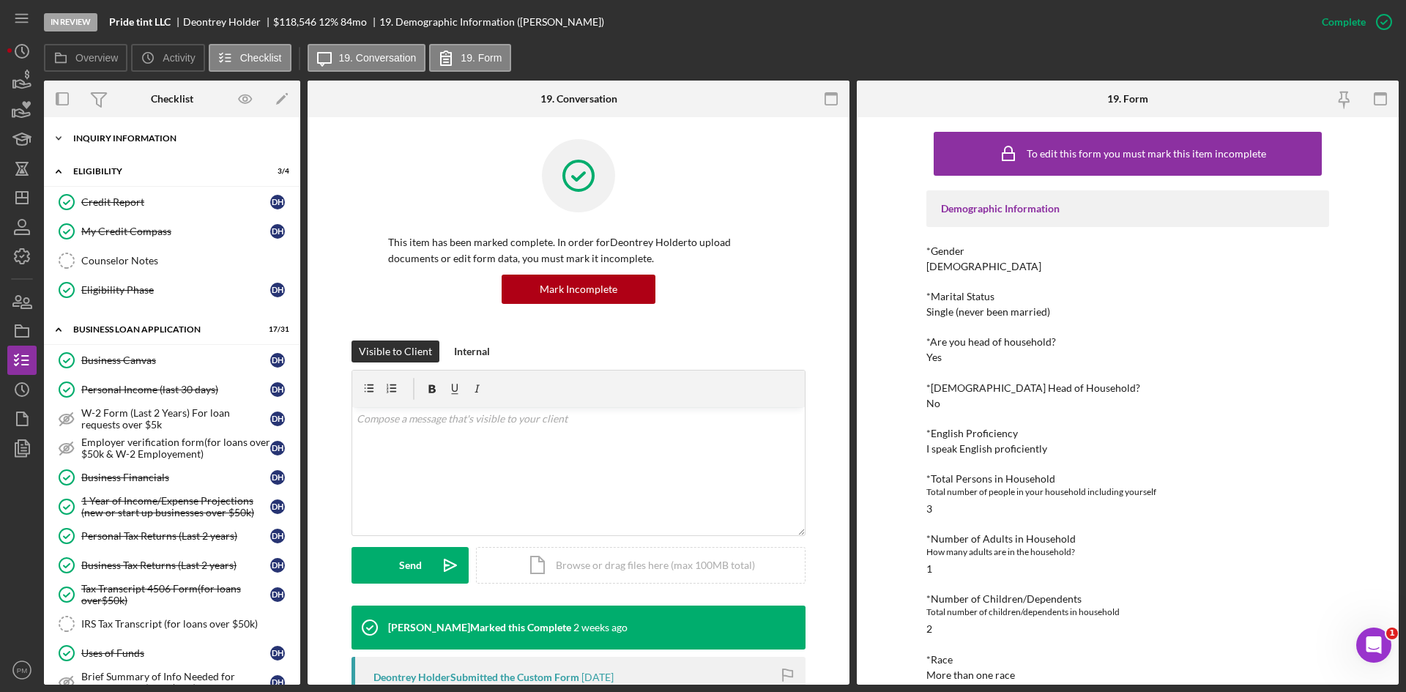
click at [145, 149] on div "Icon/Expander INQUIRY INFORMATION 7 / 11" at bounding box center [172, 138] width 256 height 29
